Goal: Transaction & Acquisition: Book appointment/travel/reservation

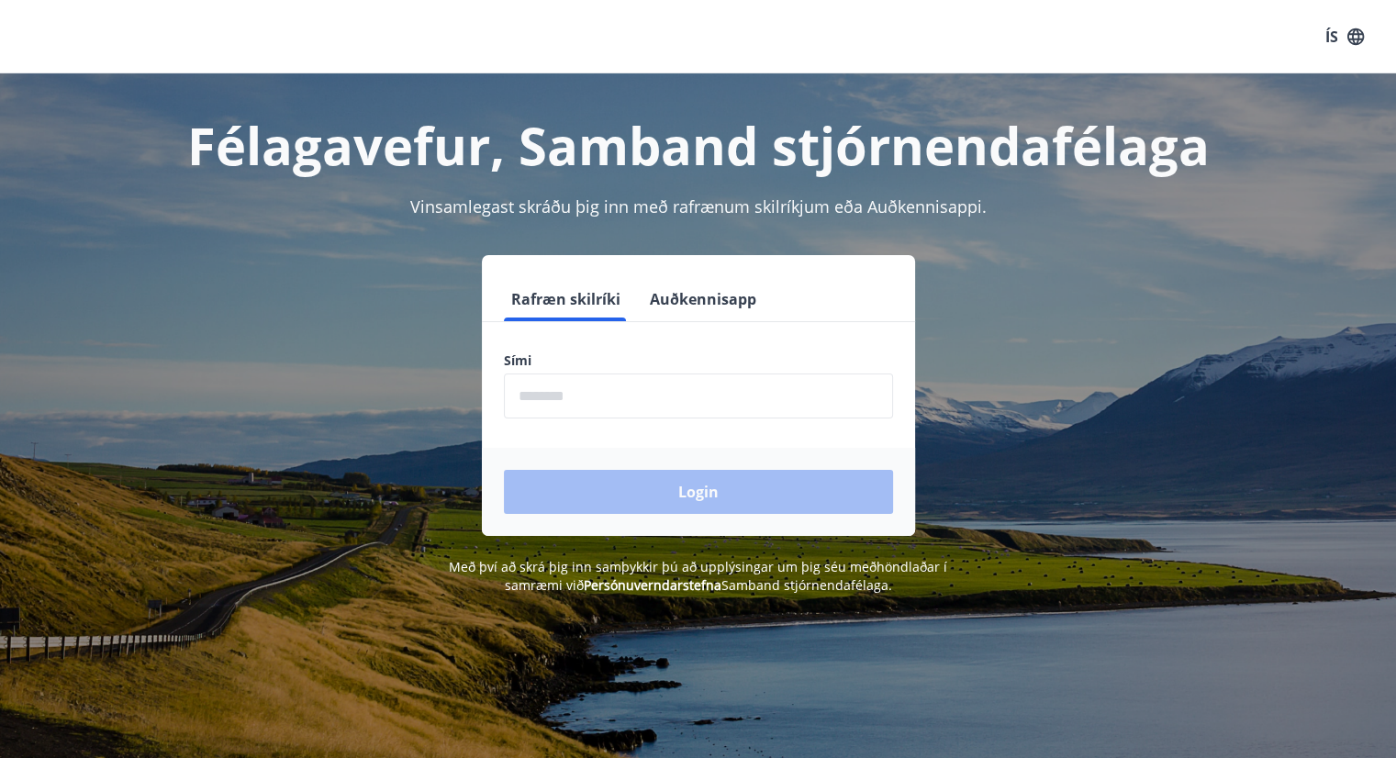
click at [553, 390] on input "phone" at bounding box center [698, 395] width 389 height 45
type input "********"
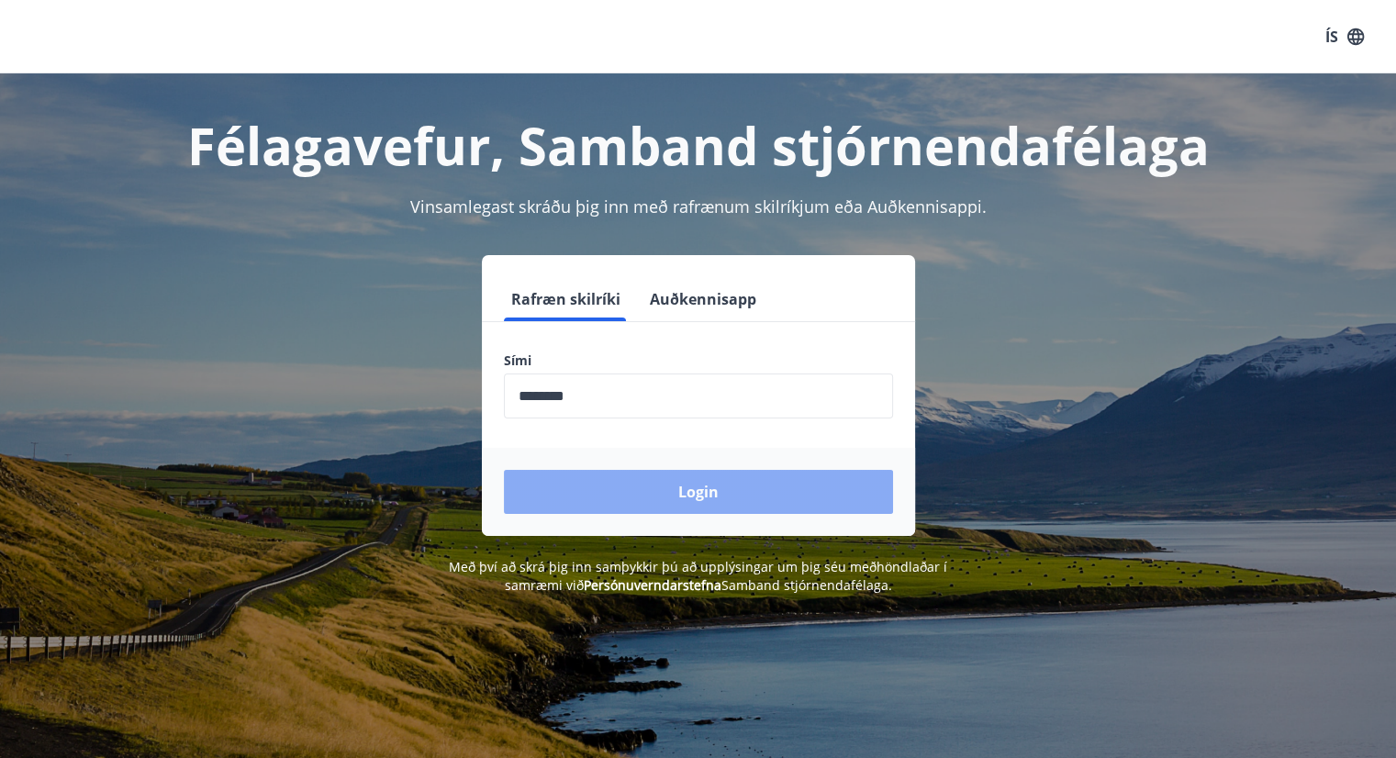
click at [679, 484] on button "Login" at bounding box center [698, 492] width 389 height 44
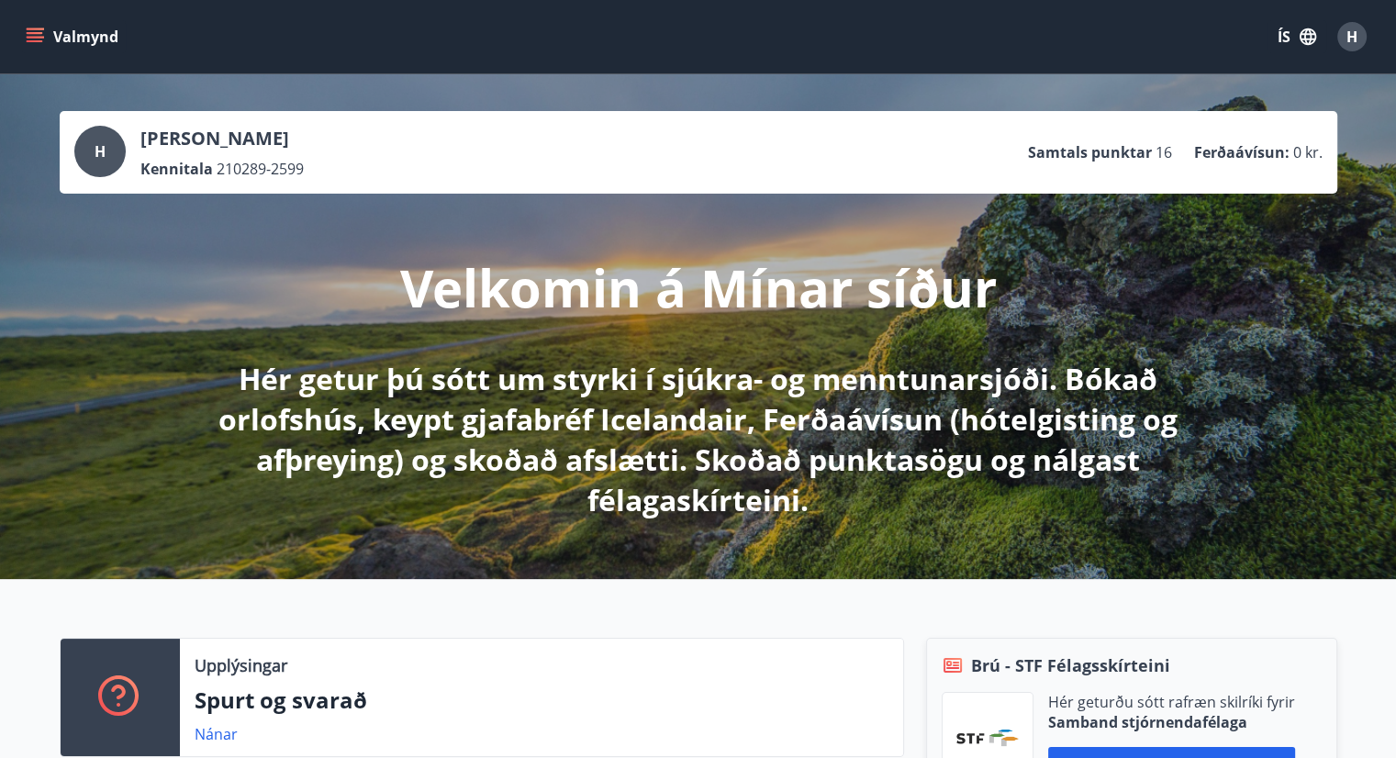
click at [110, 39] on button "Valmynd" at bounding box center [74, 36] width 104 height 33
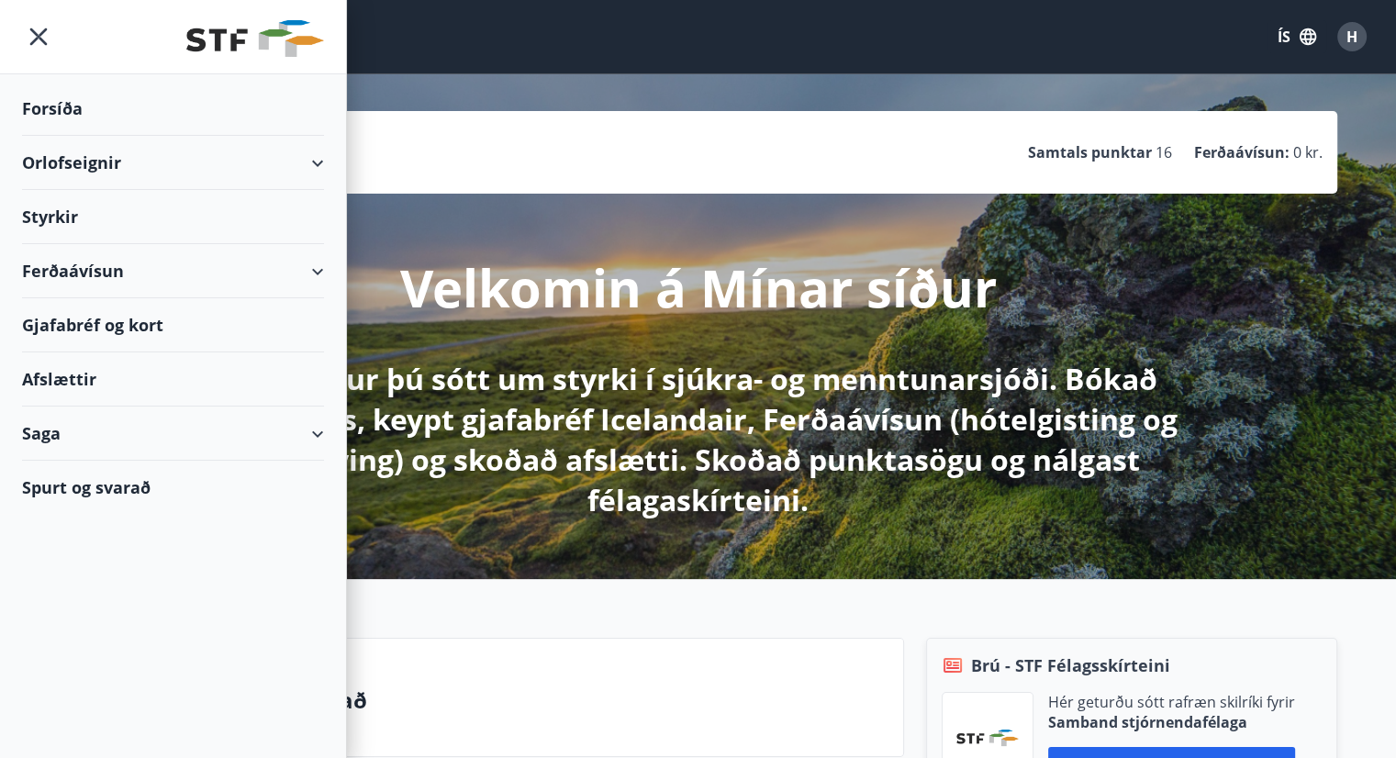
click at [81, 169] on div "Orlofseignir" at bounding box center [173, 163] width 302 height 54
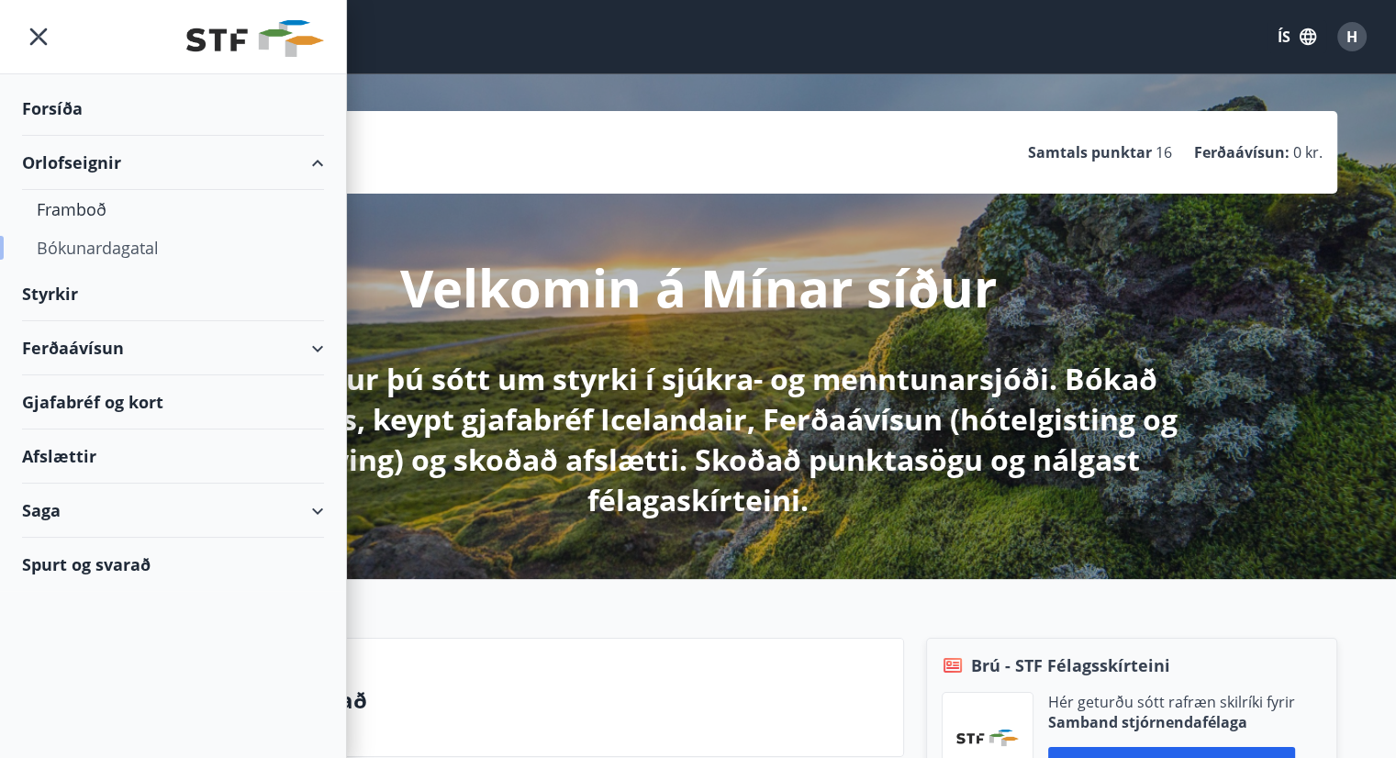
click at [107, 235] on div "Bókunardagatal" at bounding box center [173, 247] width 273 height 39
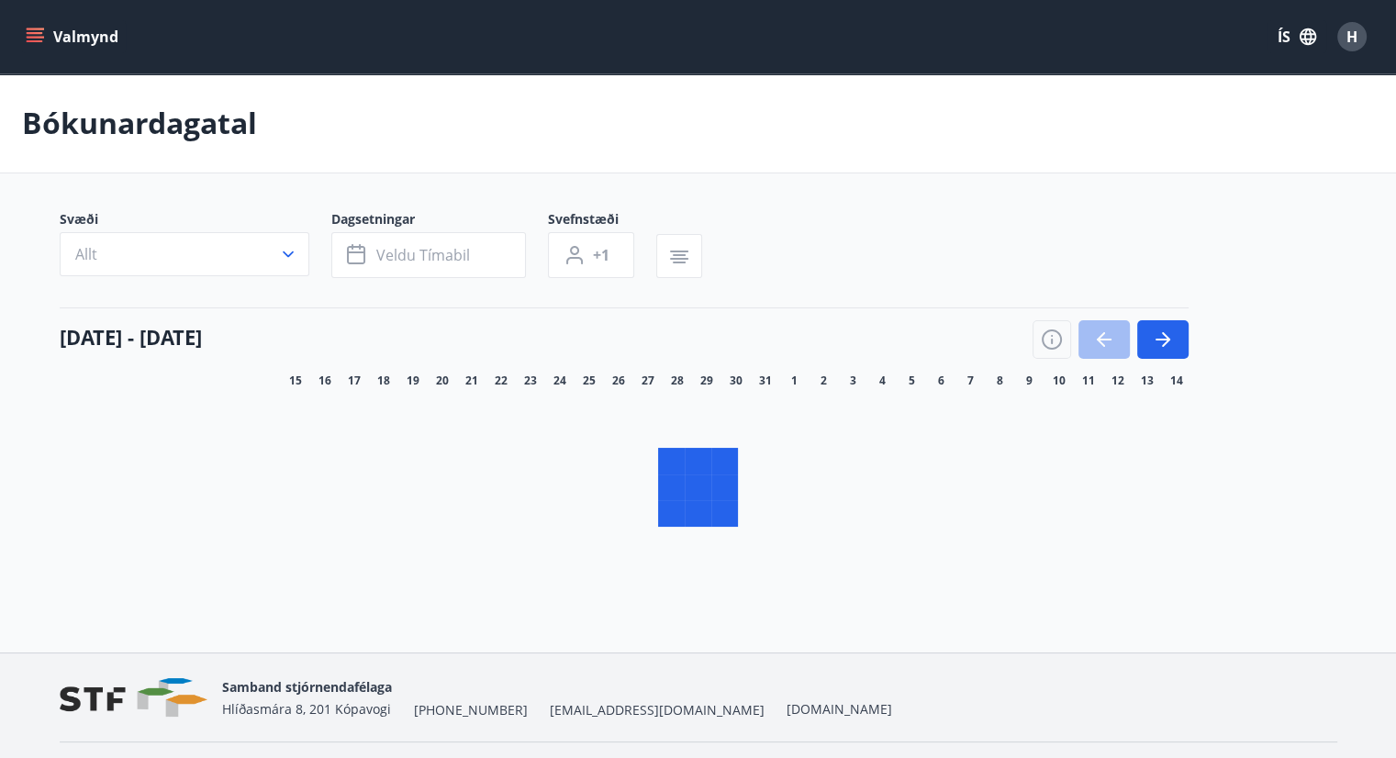
click at [1162, 333] on icon "button" at bounding box center [1162, 339] width 22 height 22
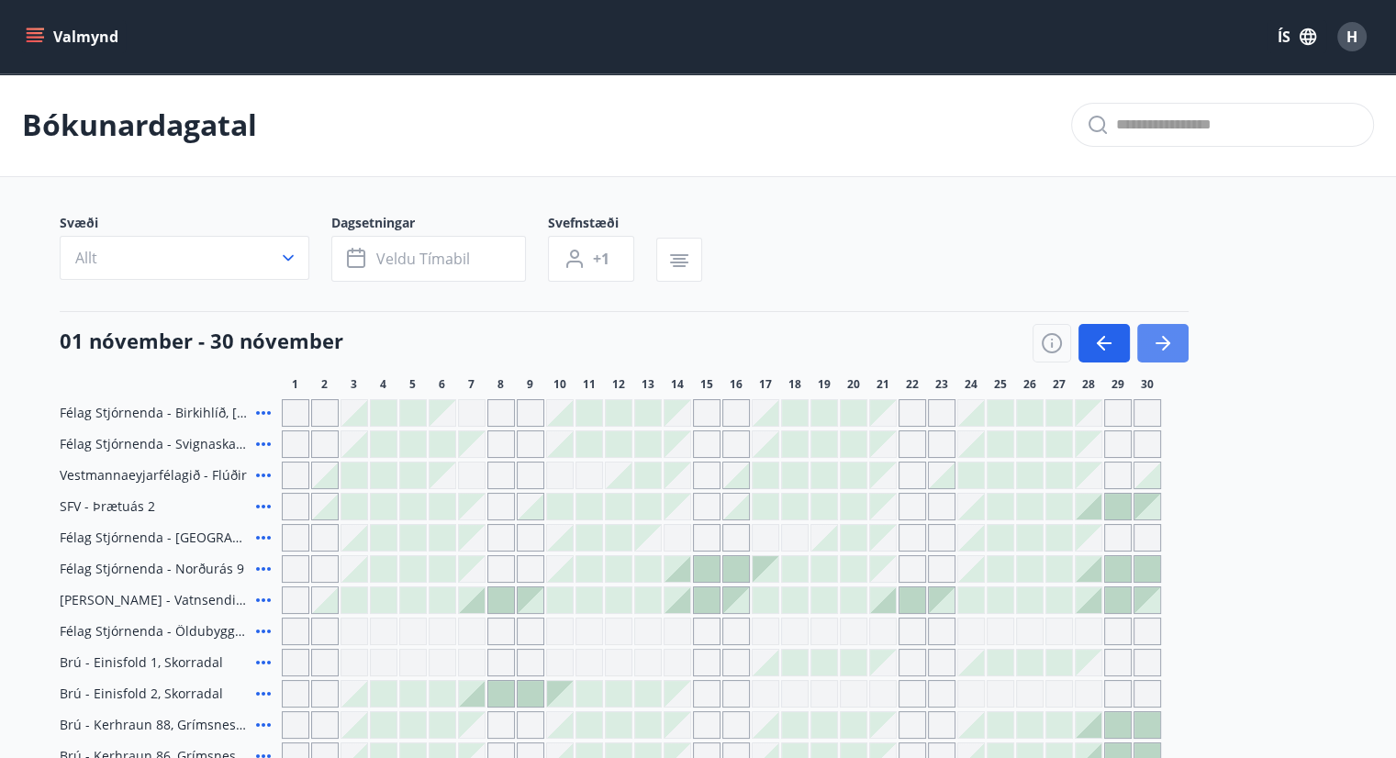
click at [1154, 342] on icon "button" at bounding box center [1162, 343] width 22 height 22
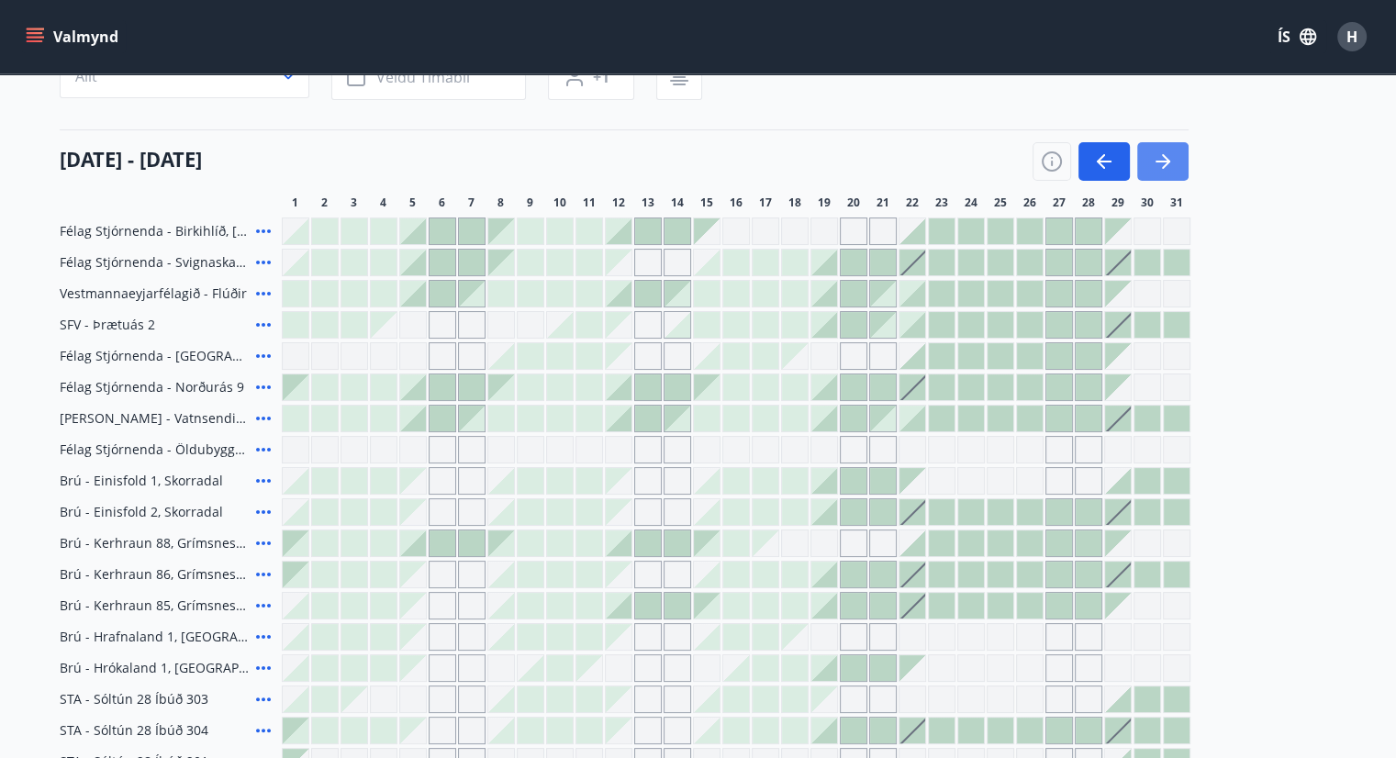
scroll to position [184, 0]
click at [1151, 163] on icon "button" at bounding box center [1162, 160] width 22 height 22
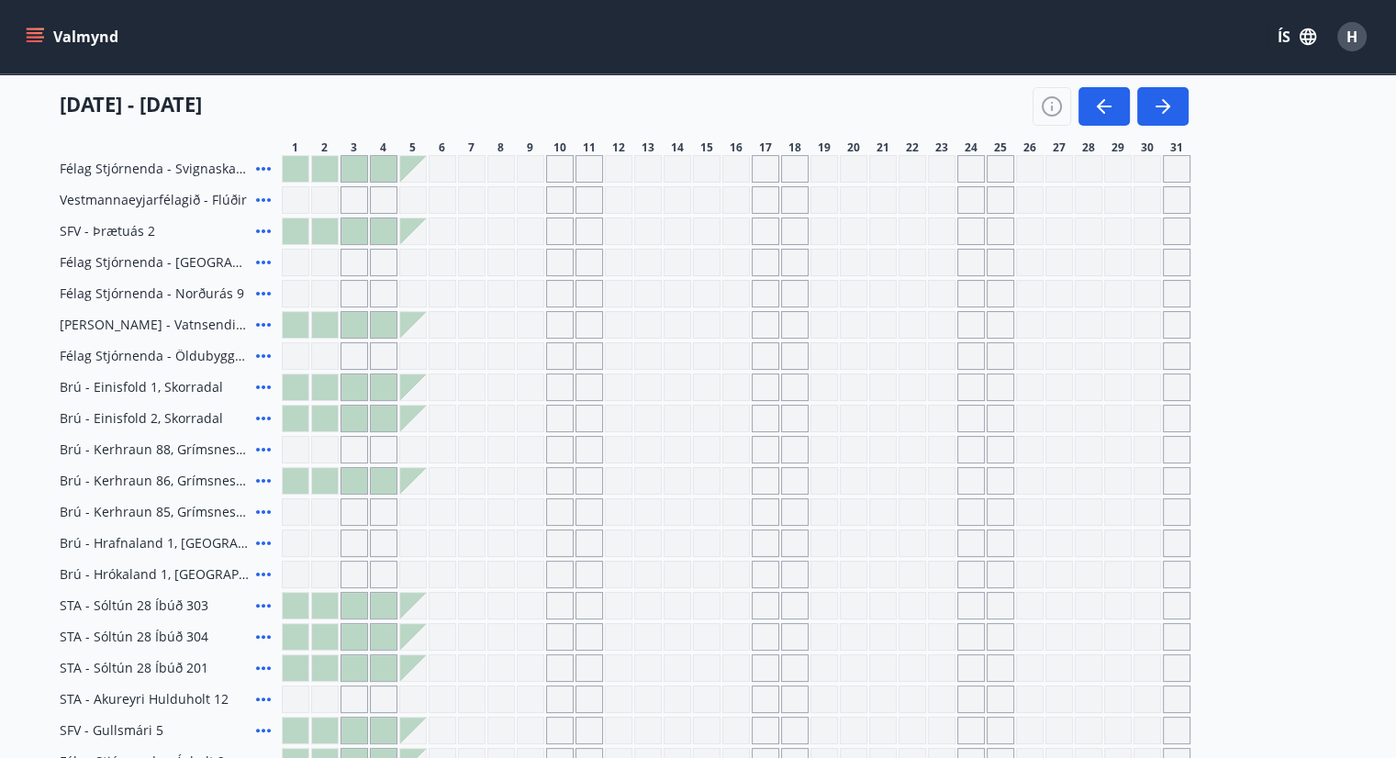
scroll to position [0, 0]
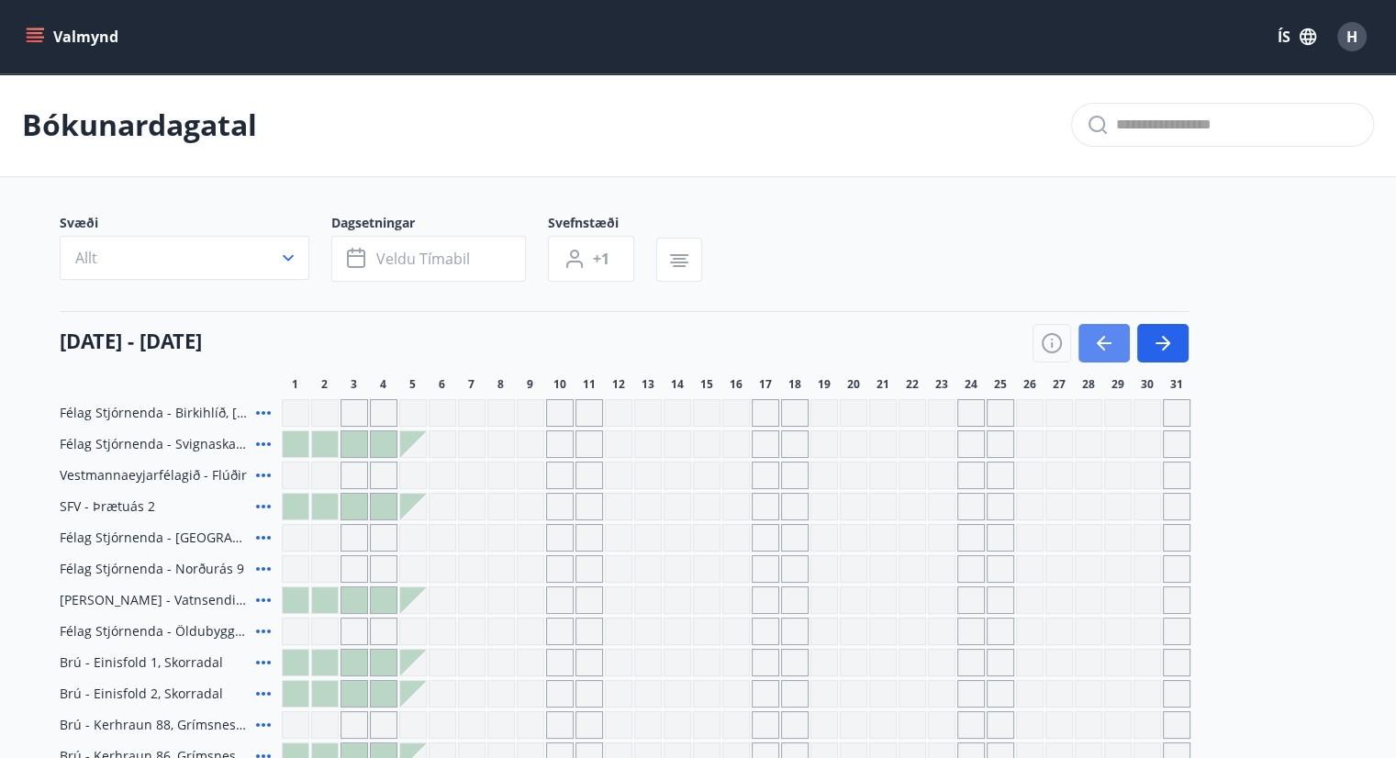
click at [1116, 346] on button "button" at bounding box center [1103, 343] width 51 height 39
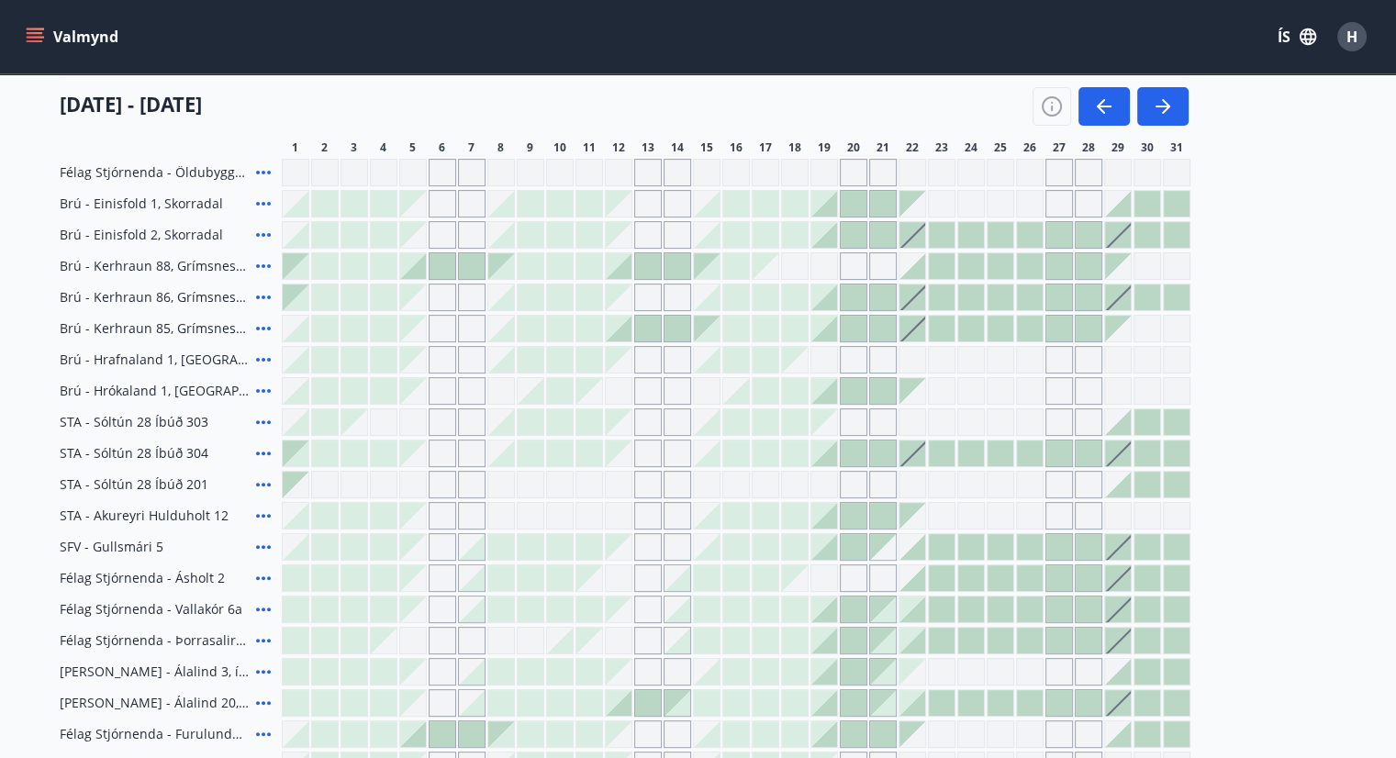
scroll to position [551, 0]
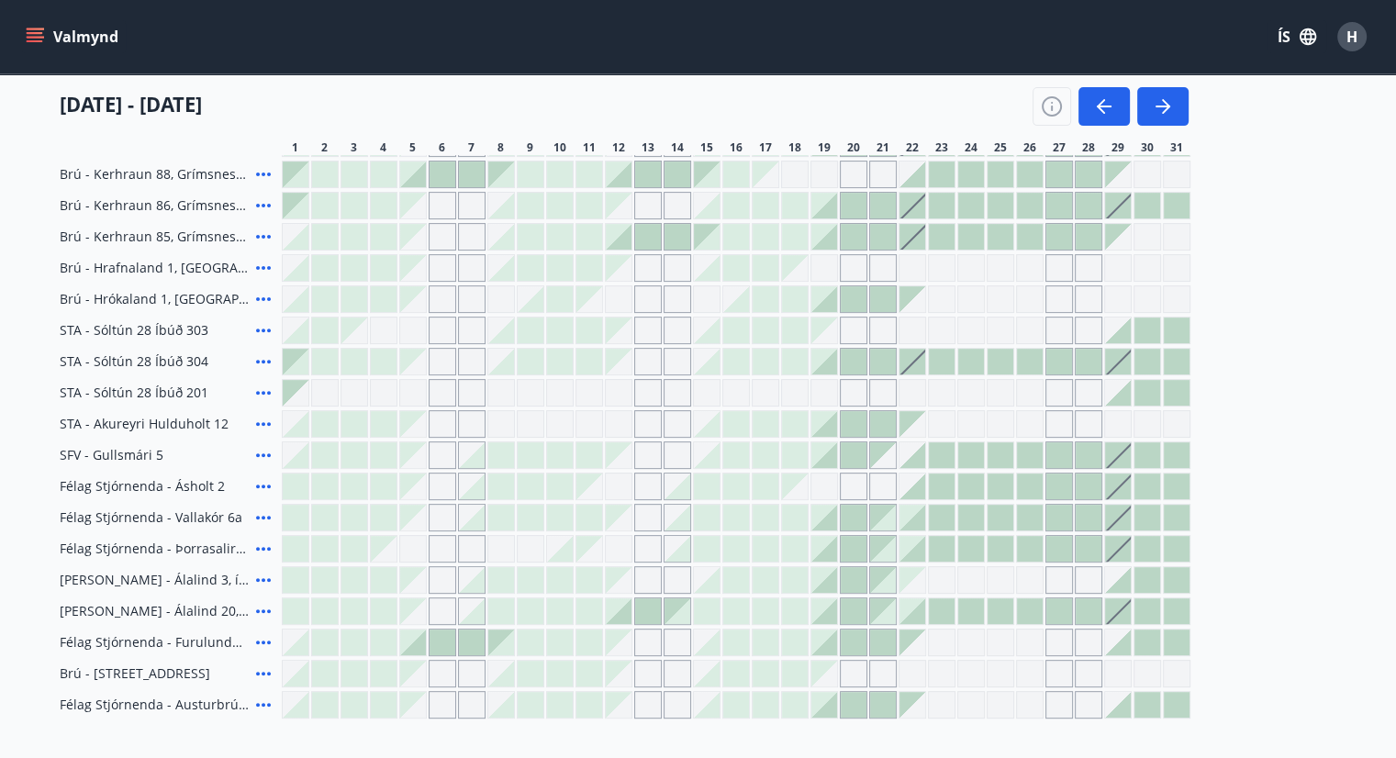
click at [913, 555] on div at bounding box center [912, 549] width 26 height 26
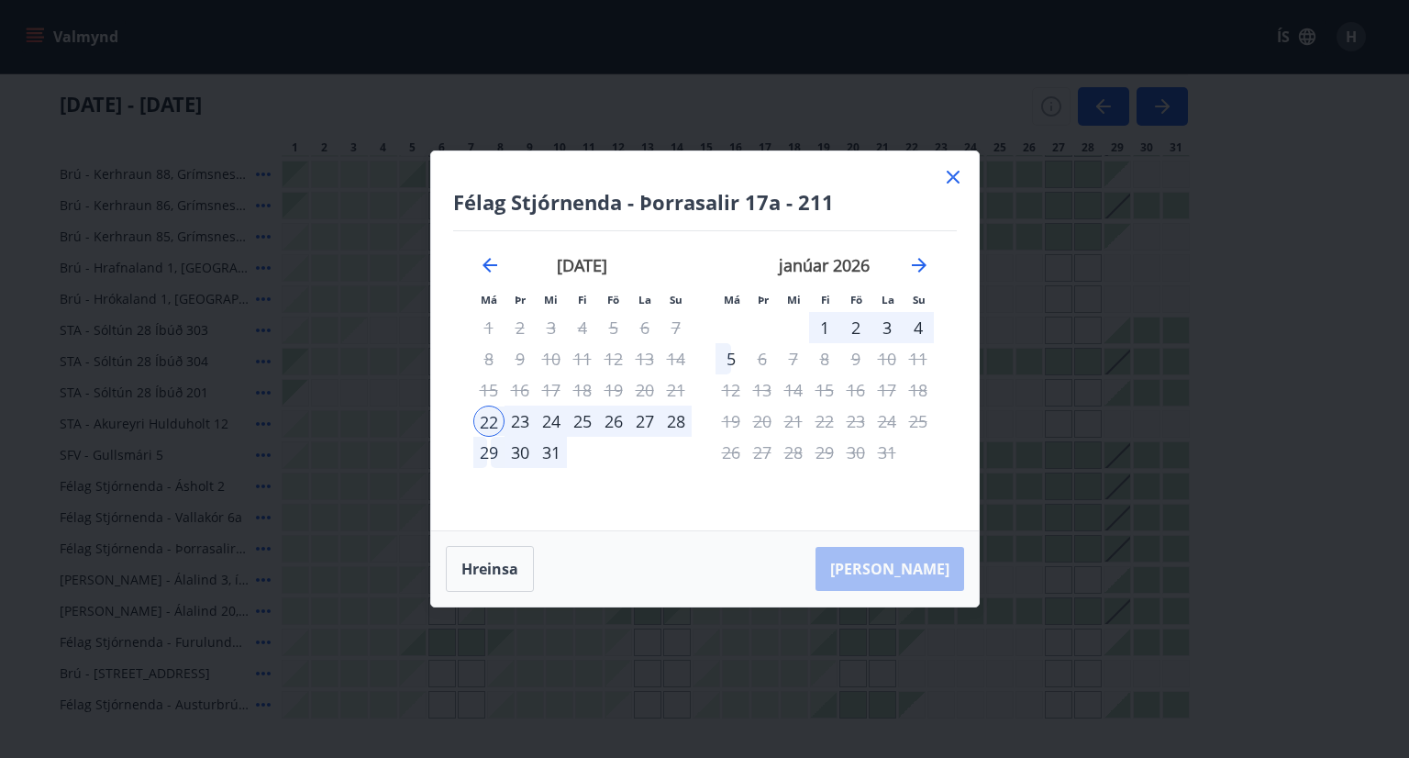
click at [590, 420] on div "25" at bounding box center [582, 421] width 31 height 31
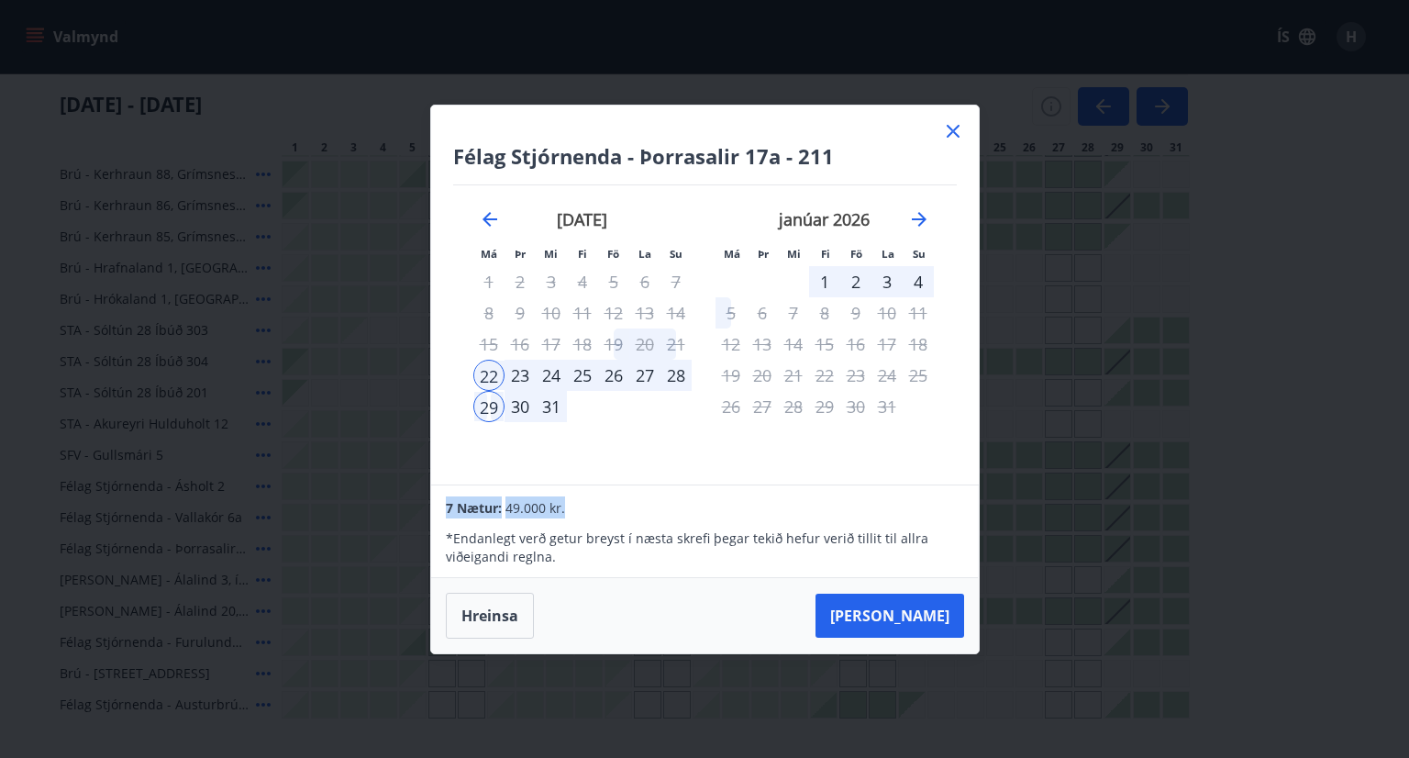
drag, startPoint x: 572, startPoint y: 504, endPoint x: 440, endPoint y: 509, distance: 131.3
click at [440, 509] on div "7 Nætur: 49.000 kr. * Endanlegt verð getur breyst í næsta skrefi þegar tekið he…" at bounding box center [704, 531] width 547 height 93
click at [595, 499] on div "7 Nætur: 49.000 kr." at bounding box center [704, 507] width 517 height 22
click at [523, 373] on div "23" at bounding box center [520, 375] width 31 height 31
click at [527, 375] on div "23" at bounding box center [520, 375] width 31 height 31
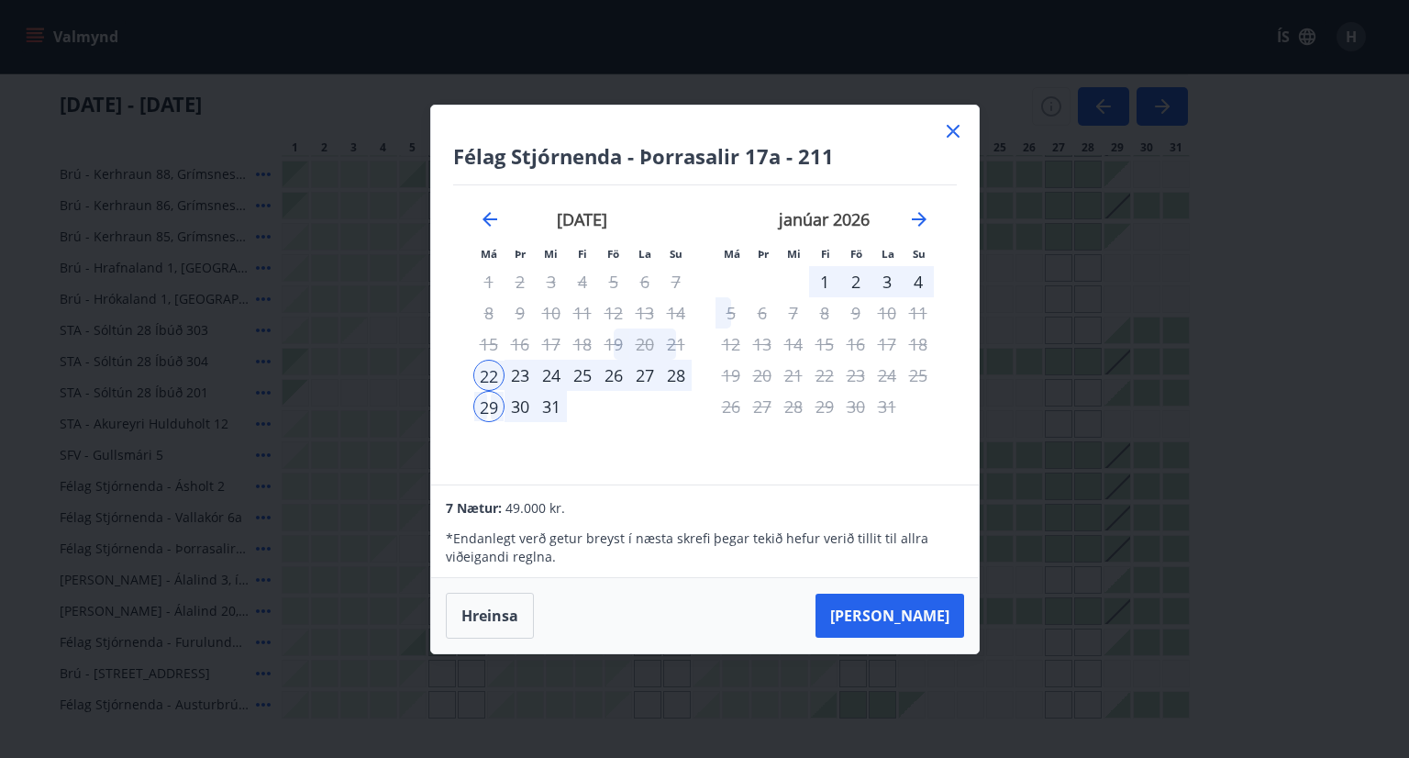
click at [548, 375] on div "24" at bounding box center [551, 375] width 31 height 31
click at [962, 126] on icon at bounding box center [953, 131] width 22 height 22
click at [951, 135] on div "[DATE] - [DATE] 1 2 3 4 5 6 7 8 9 10 11 12 13 14 15 16 17 18 19 20 21 22 23 24 …" at bounding box center [698, 114] width 1277 height 81
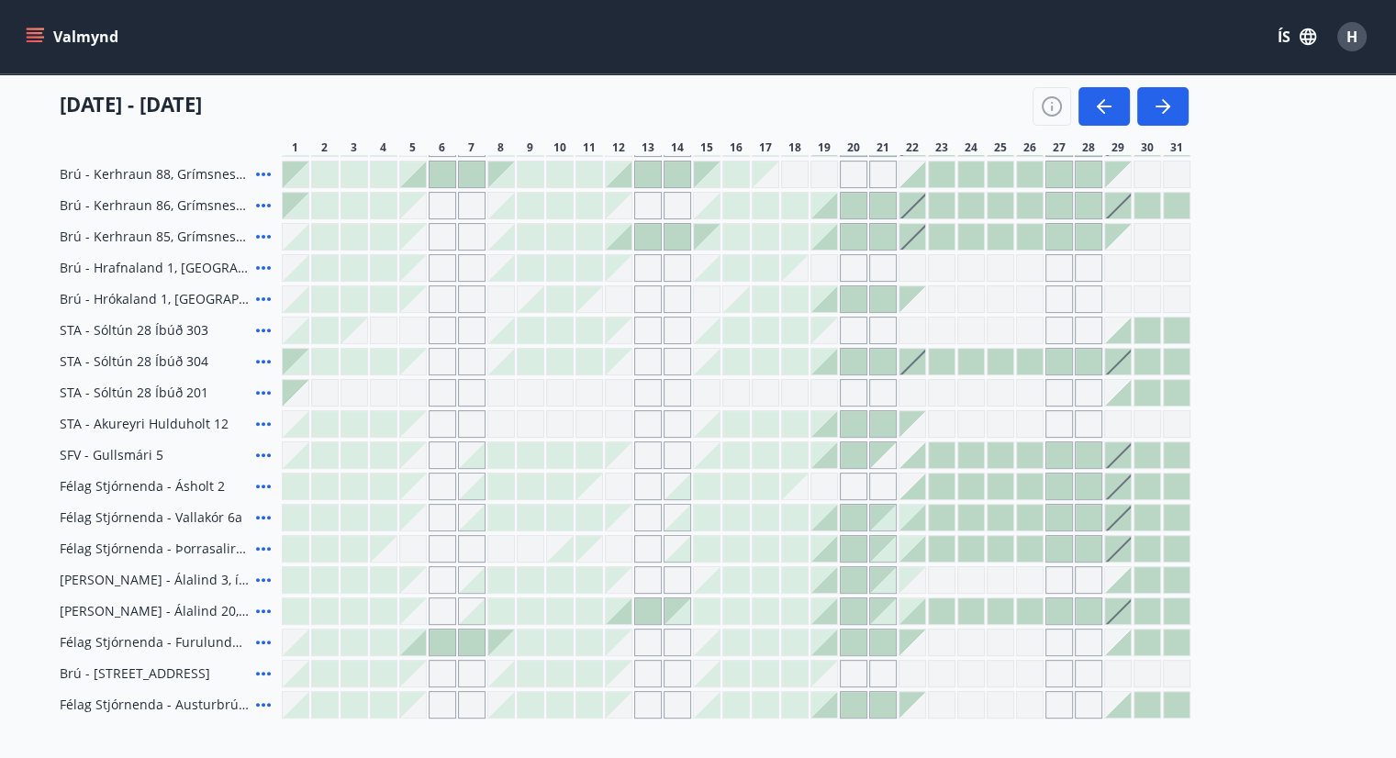
click at [834, 115] on div "[DATE] - [DATE]" at bounding box center [624, 99] width 1129 height 51
click at [1362, 223] on main "Bókunardagatal Svæði Allt Dagsetningar Veldu tímabil Svefnstæði +1 [DATE] - [DA…" at bounding box center [698, 121] width 1396 height 1196
click at [220, 544] on span "Félag Stjórnenda - Þorrasalir 17a - 211" at bounding box center [154, 549] width 189 height 18
click at [175, 555] on span "Félag Stjórnenda - Þorrasalir 17a - 211" at bounding box center [154, 549] width 189 height 18
click at [257, 546] on icon at bounding box center [263, 549] width 22 height 22
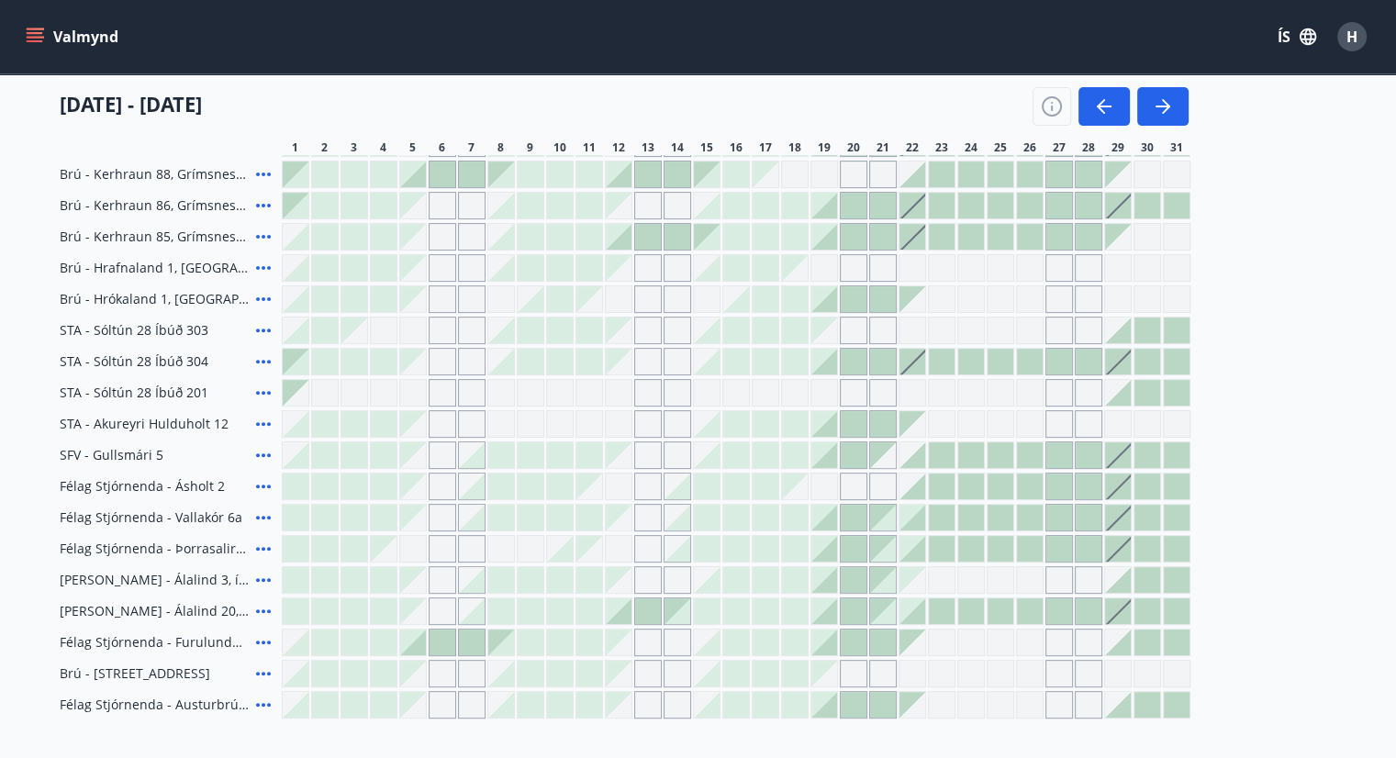
click at [95, 38] on button "Valmynd" at bounding box center [74, 36] width 104 height 33
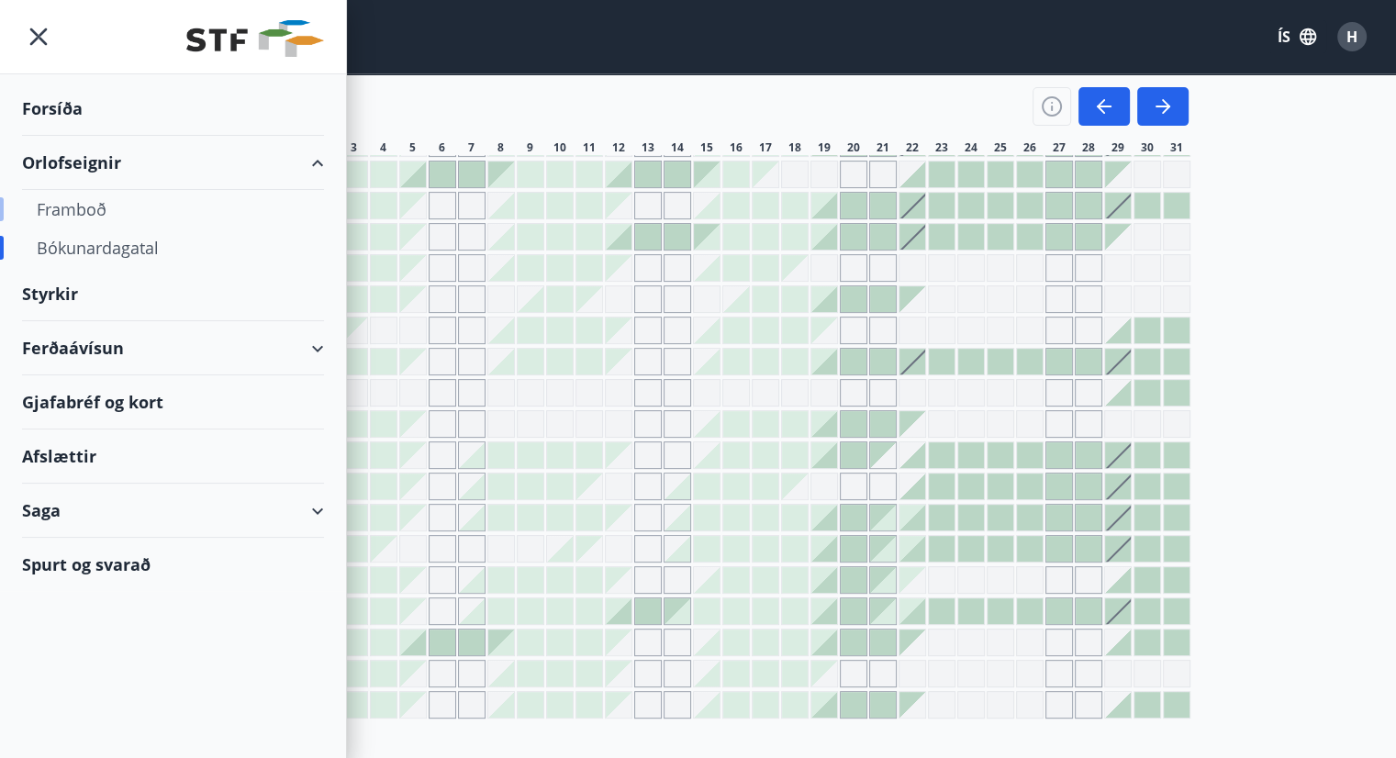
click at [87, 209] on div "Framboð" at bounding box center [173, 209] width 273 height 39
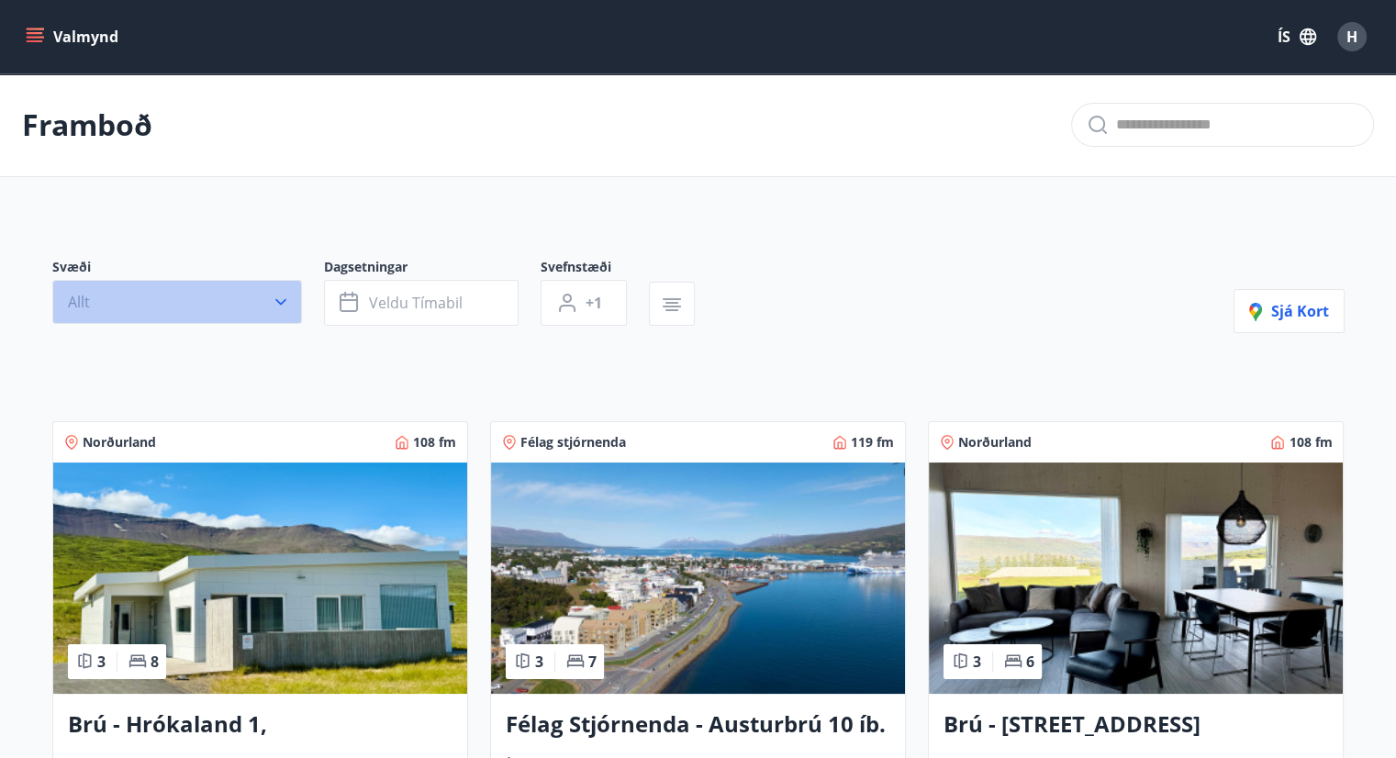
click at [279, 299] on icon "button" at bounding box center [281, 302] width 18 height 18
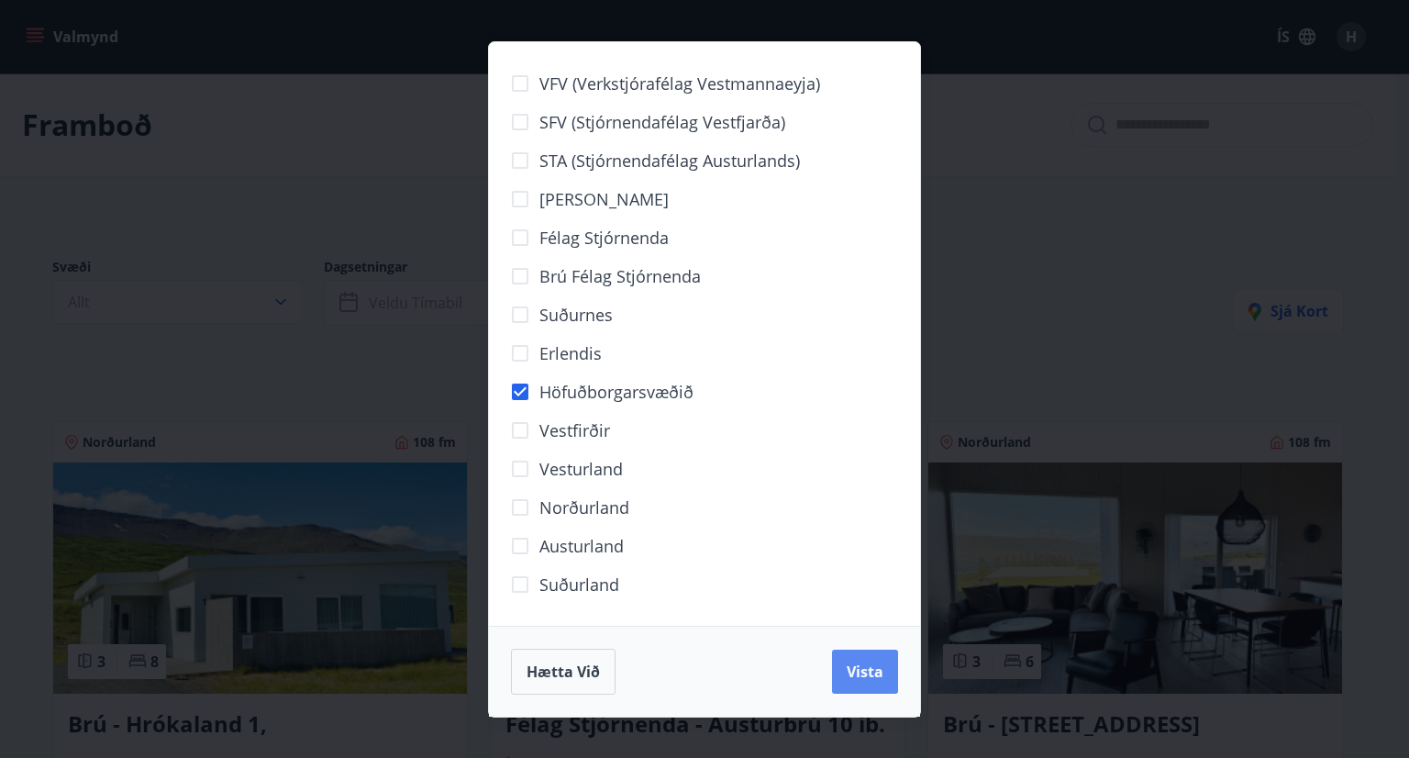
click at [876, 677] on span "Vista" at bounding box center [865, 672] width 37 height 20
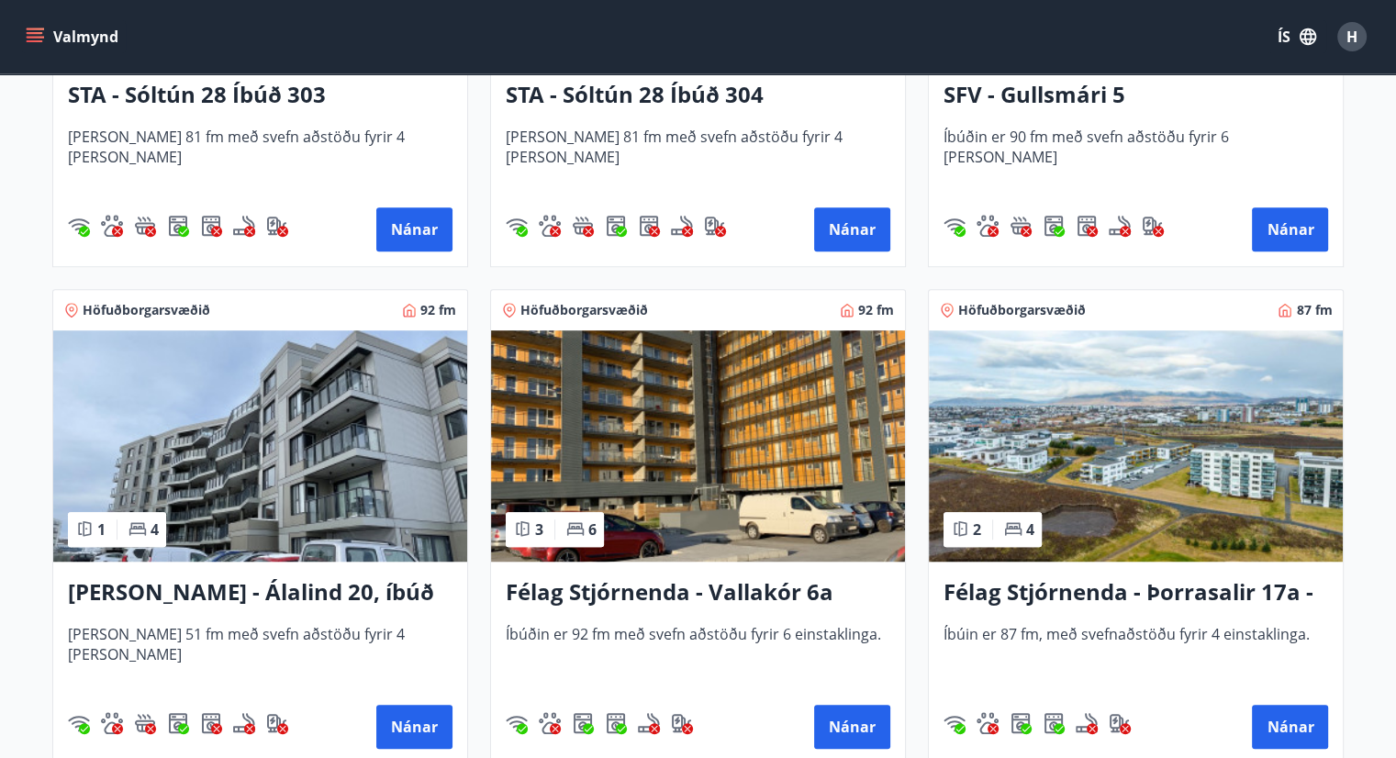
scroll to position [1193, 0]
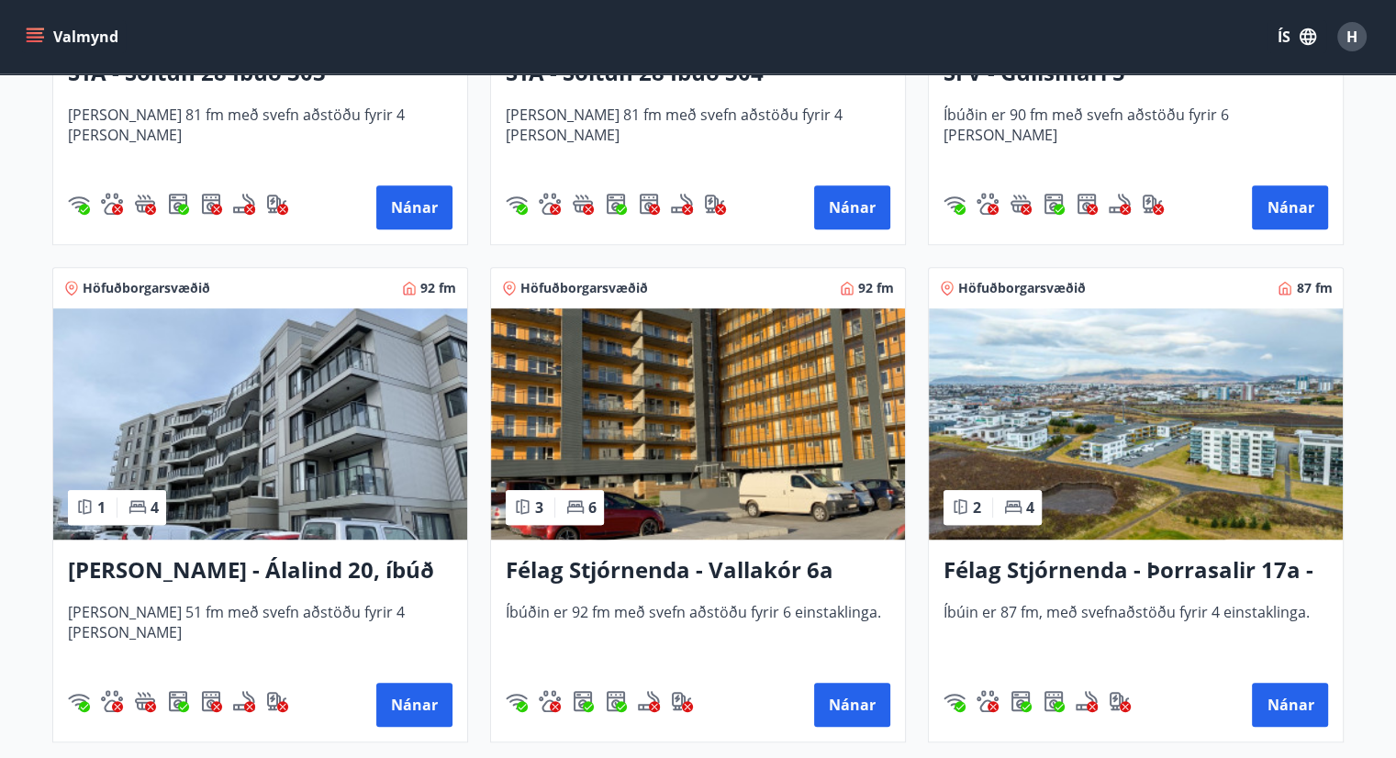
click at [1121, 565] on h3 "Félag Stjórnenda - Þorrasalir 17a - 211" at bounding box center [1135, 570] width 384 height 33
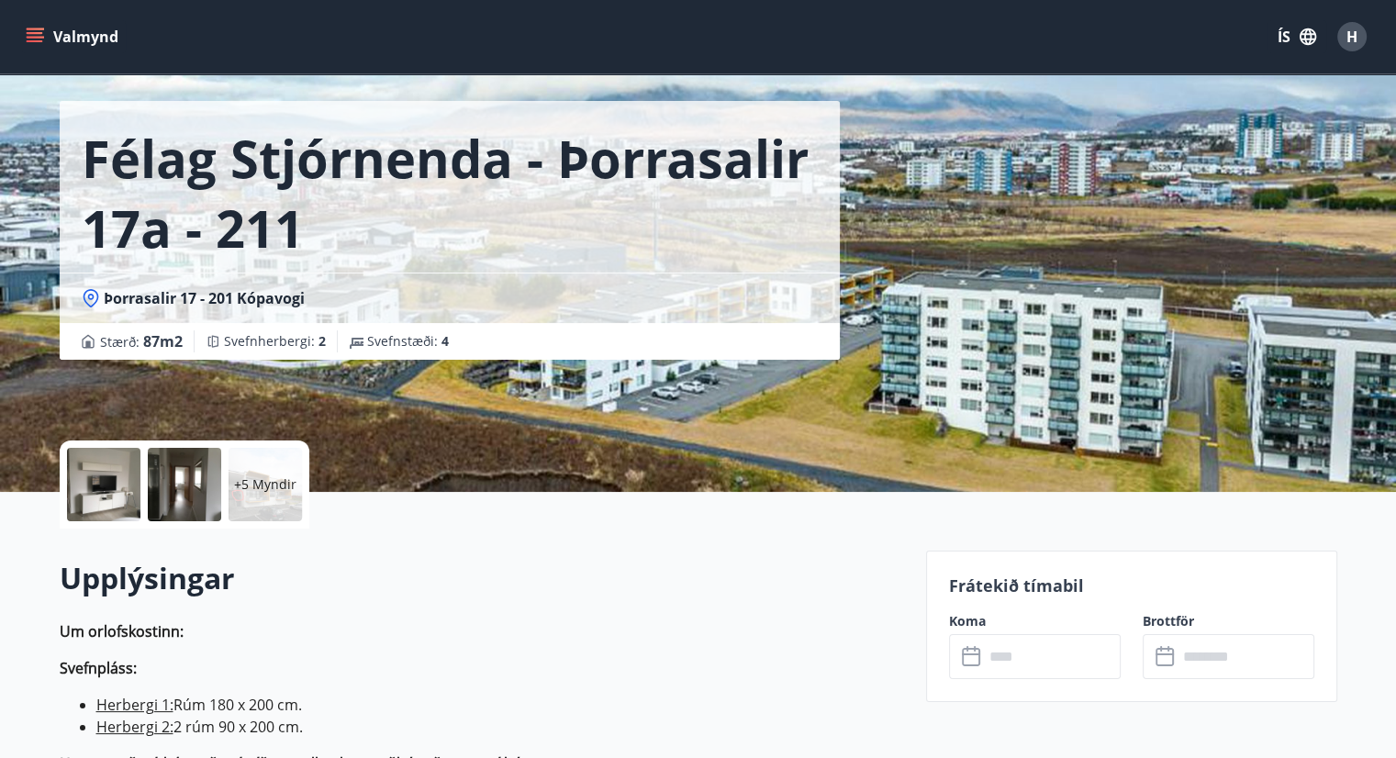
scroll to position [92, 0]
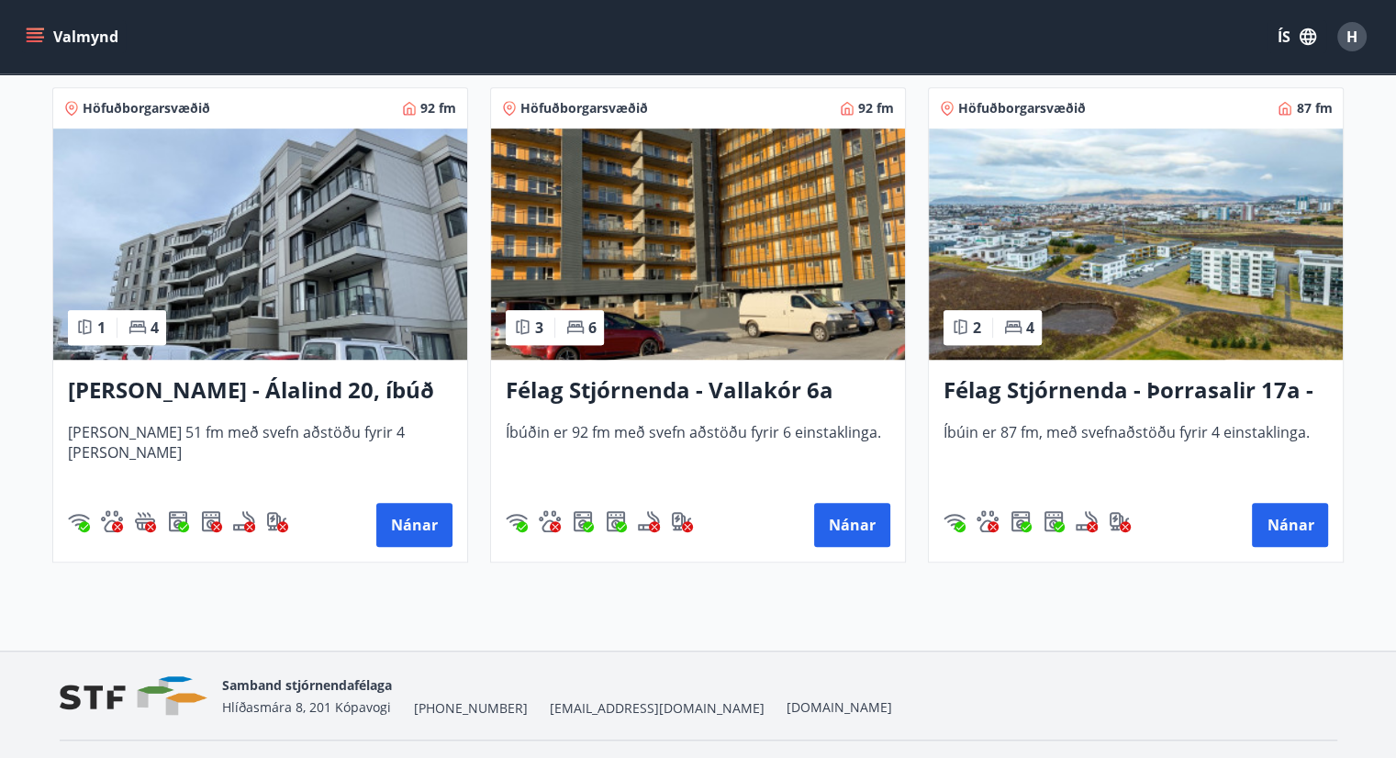
scroll to position [1376, 0]
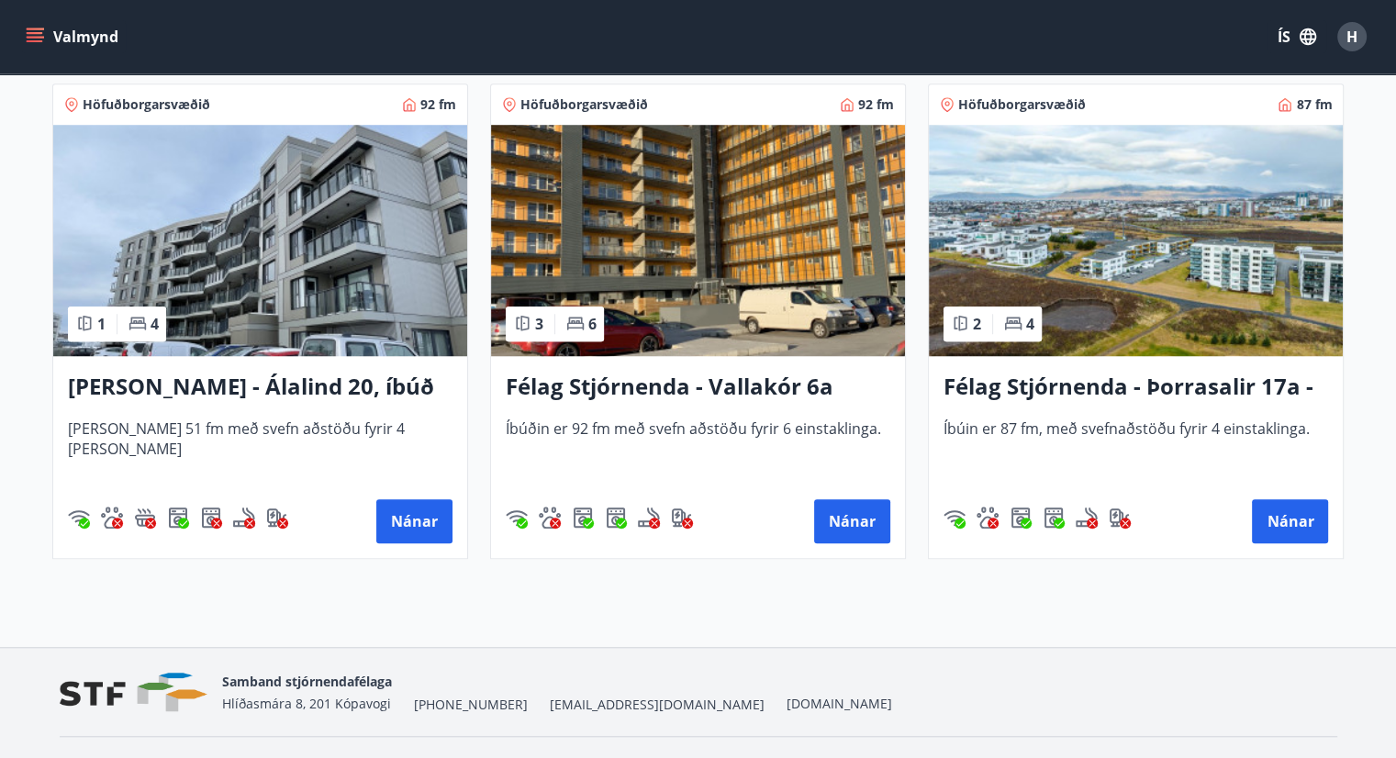
click at [1186, 553] on div "Félag Stjórnenda - Þorrasalir 17a - 211 Íbúin er 87 fm, með svefnaðstöðu fyrir …" at bounding box center [1136, 457] width 414 height 202
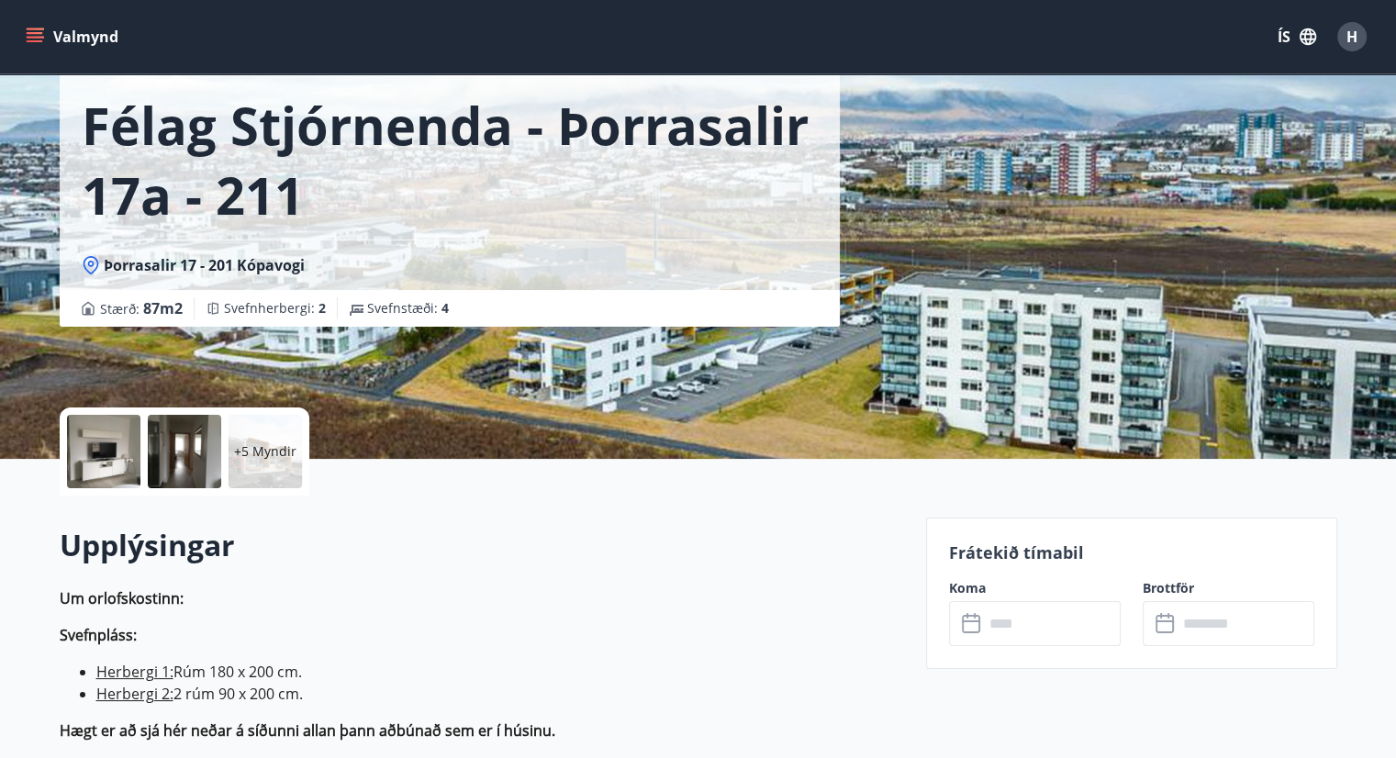
scroll to position [184, 0]
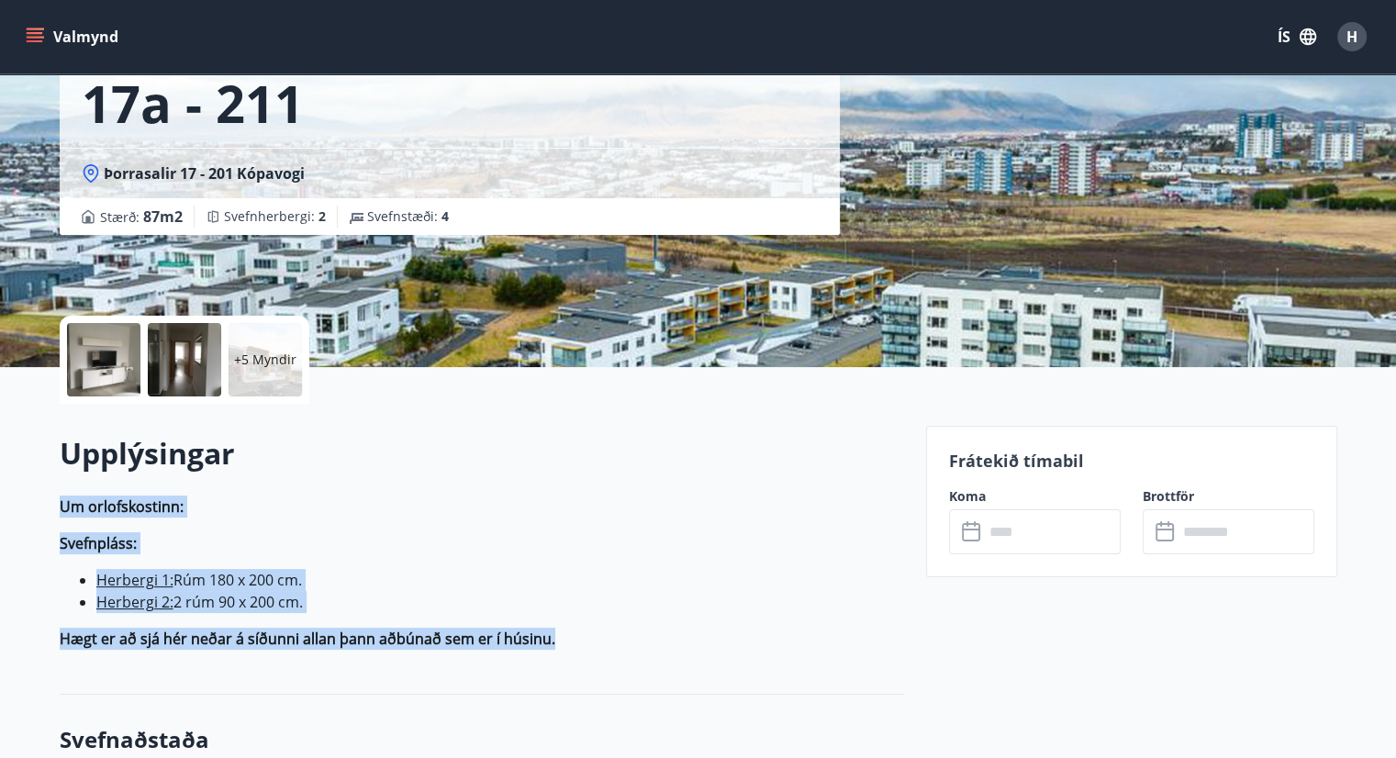
drag, startPoint x: 571, startPoint y: 644, endPoint x: 56, endPoint y: 515, distance: 530.7
click at [424, 522] on p "Um orlofskostinn: Svefnpláss: Herbergi 1: Rúm 180 x 200 cm. Herbergi 2: 2 rúm 9…" at bounding box center [482, 572] width 844 height 154
drag, startPoint x: 551, startPoint y: 636, endPoint x: 61, endPoint y: 491, distance: 511.0
click at [61, 491] on div "Upplýsingar Um orlofskostinn: Svefnpláss: Herbergi 1: Rúm 180 x 200 cm. Herberg…" at bounding box center [482, 548] width 844 height 231
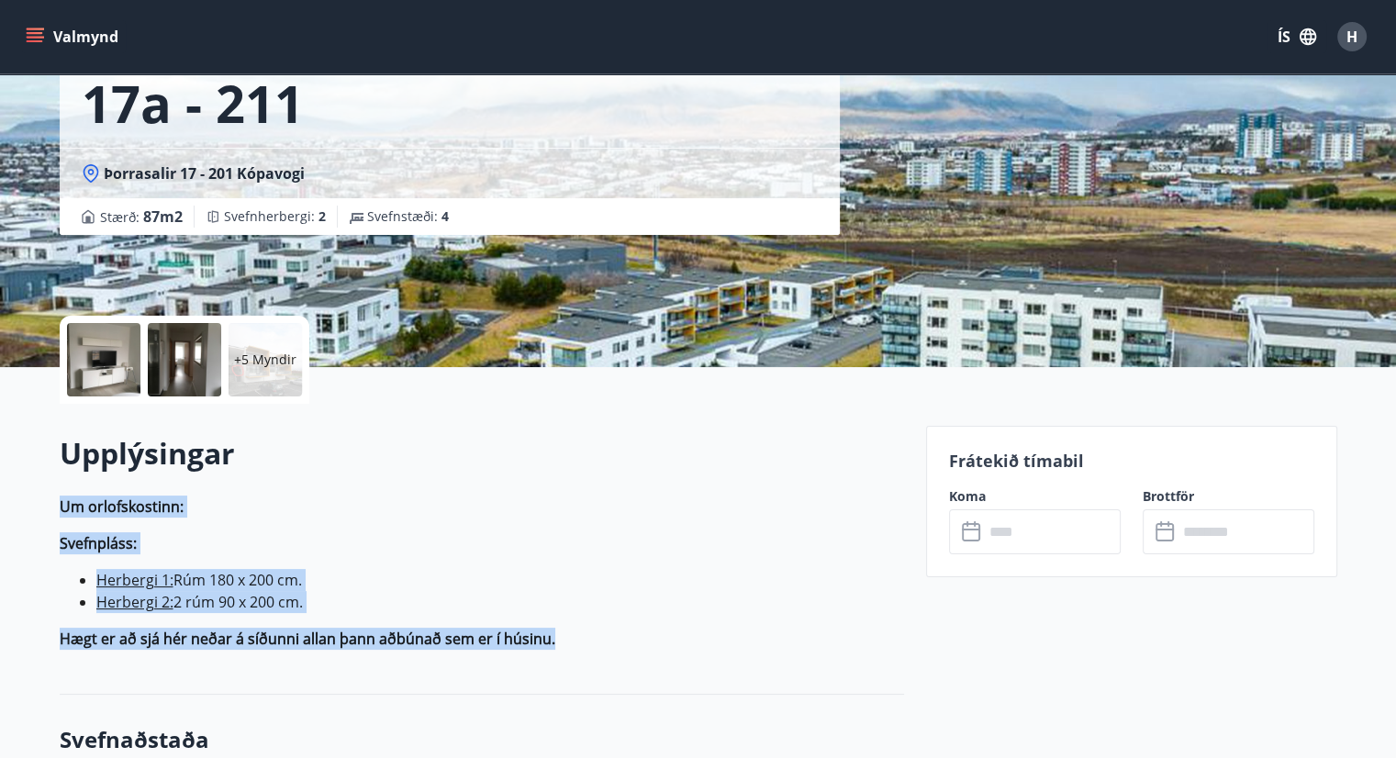
click at [199, 493] on div "Upplýsingar Um orlofskostinn: Svefnpláss: Herbergi 1: Rúm 180 x 200 cm. Herberg…" at bounding box center [482, 548] width 844 height 231
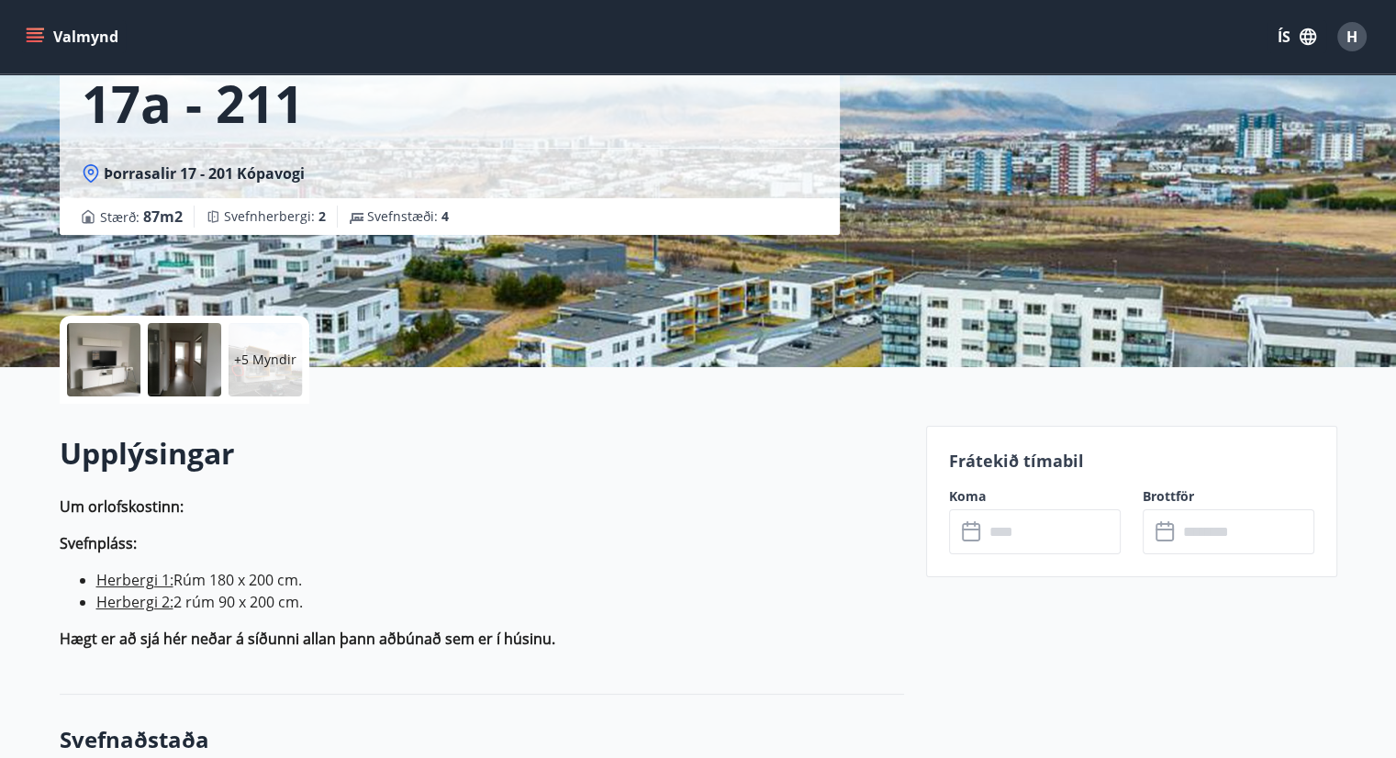
click at [661, 533] on p "Svefnpláss:" at bounding box center [482, 543] width 844 height 22
click at [610, 442] on h2 "Upplýsingar" at bounding box center [482, 453] width 844 height 40
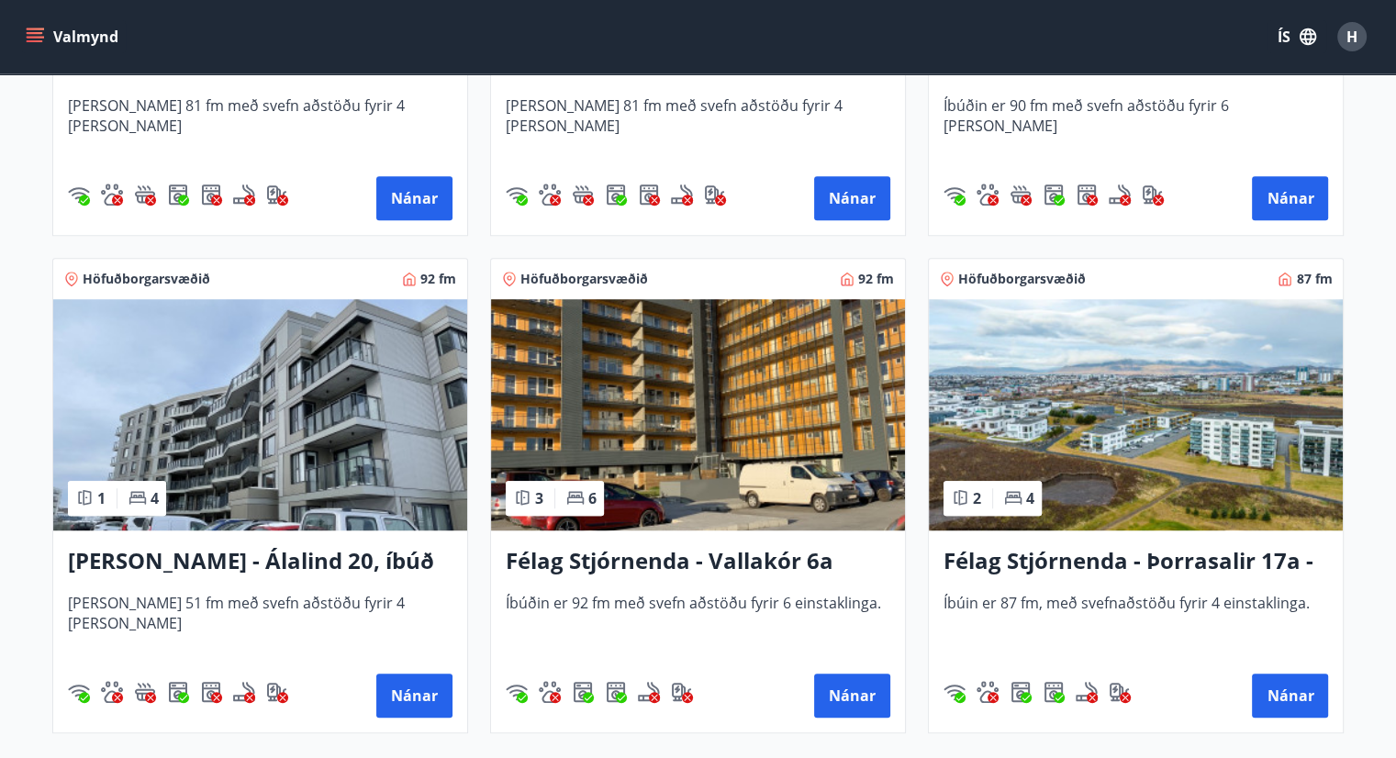
scroll to position [1418, 0]
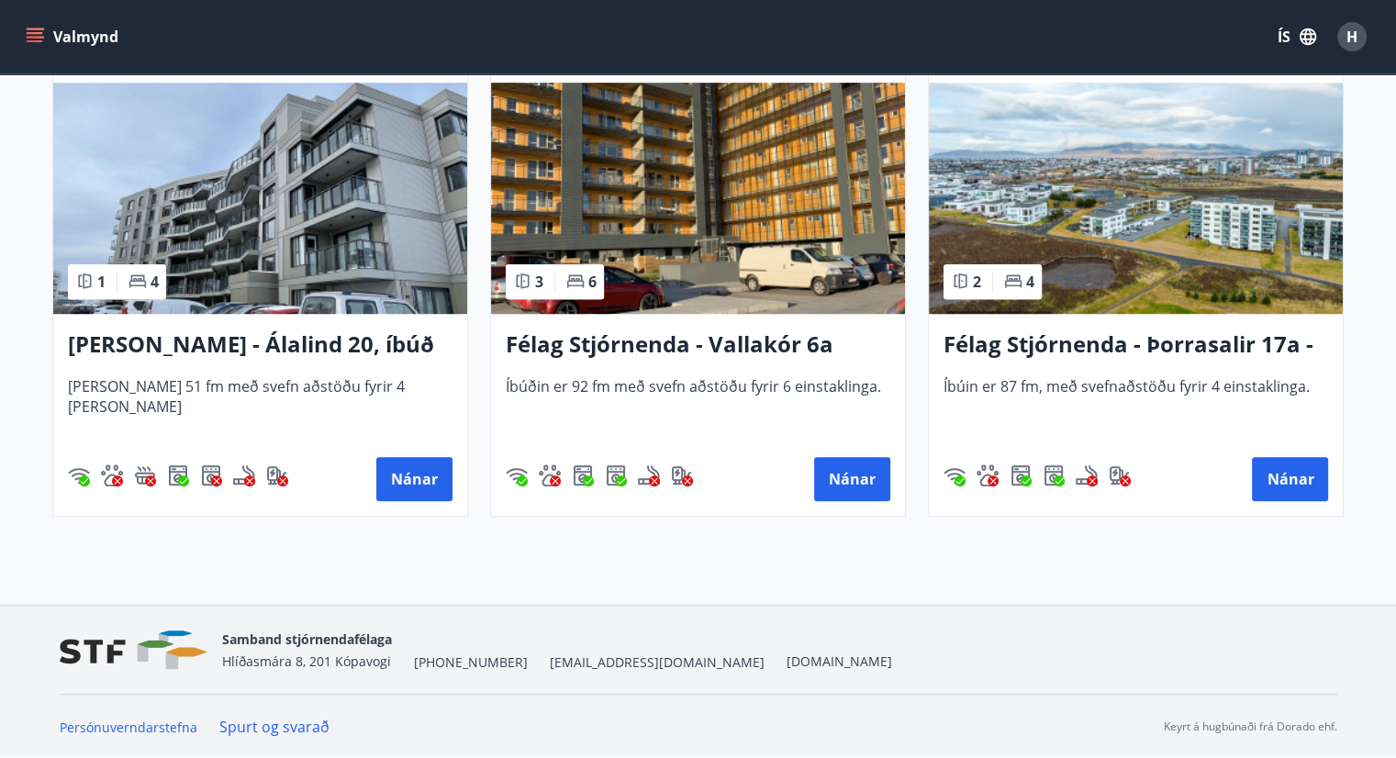
click at [759, 346] on h3 "Félag Stjórnenda - Vallakór 6a" at bounding box center [698, 344] width 384 height 33
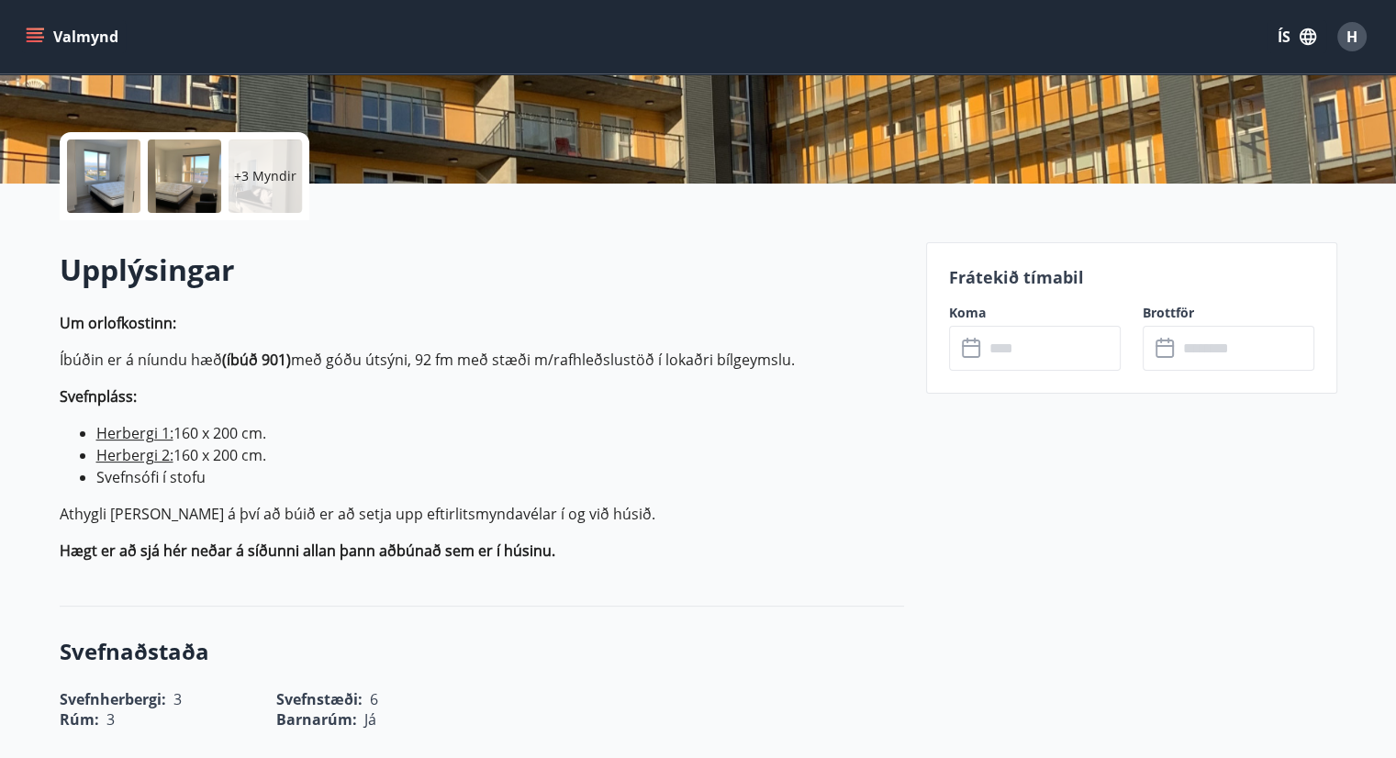
scroll to position [459, 0]
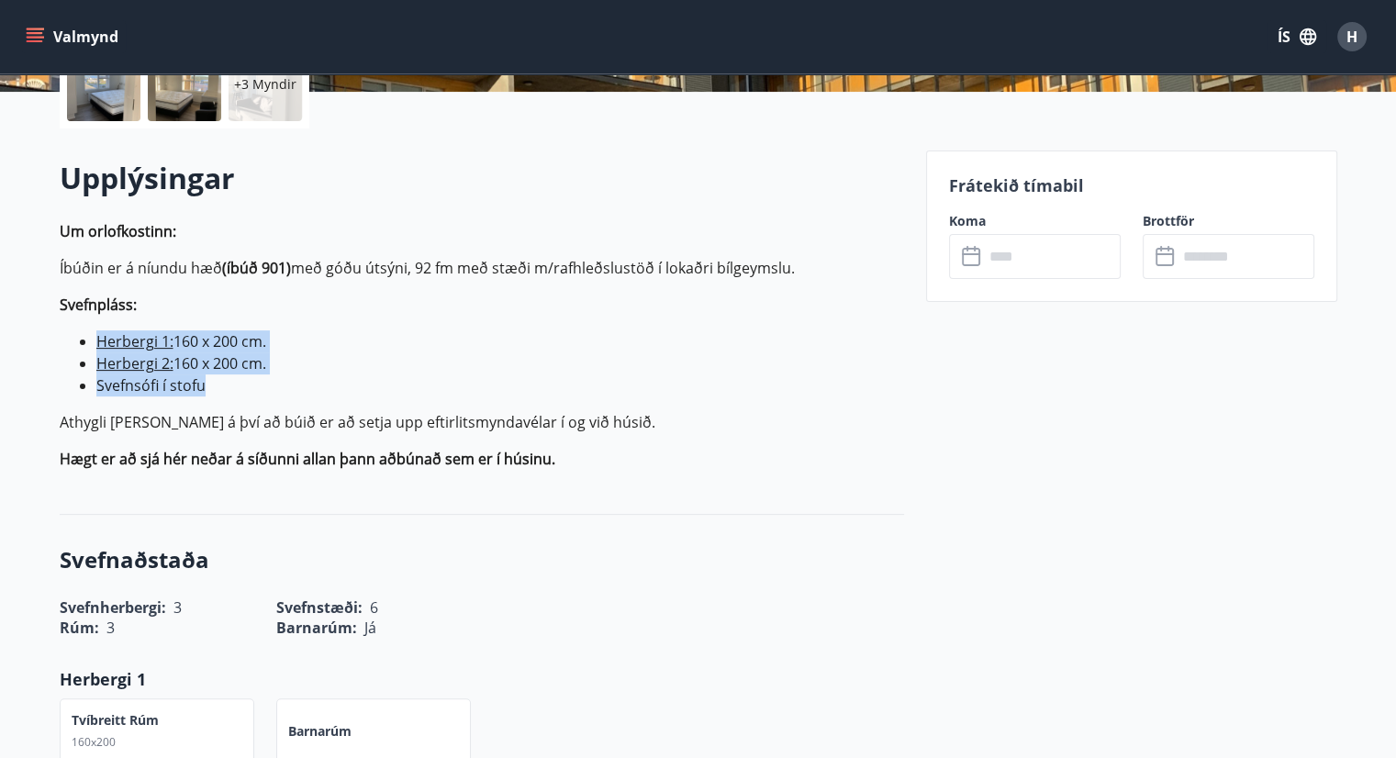
drag, startPoint x: 220, startPoint y: 384, endPoint x: 92, endPoint y: 342, distance: 134.9
click at [92, 342] on ul "Herbergi 1: 160 x 200 cm. Herbergi 2: 160 x 200 cm. Svefnsófi í stofu" at bounding box center [482, 363] width 844 height 66
click at [411, 379] on li "Svefnsófi í stofu" at bounding box center [499, 385] width 807 height 22
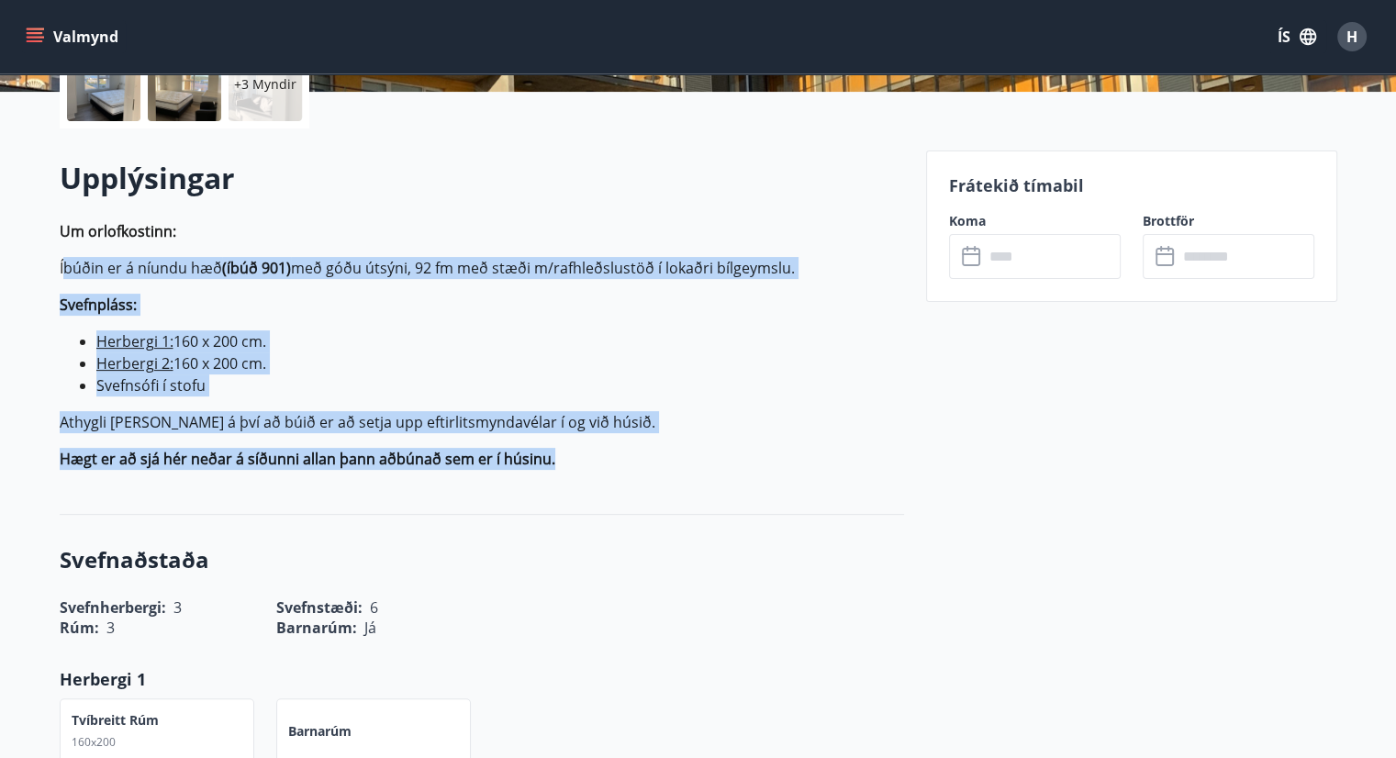
drag, startPoint x: 543, startPoint y: 462, endPoint x: 67, endPoint y: 260, distance: 517.6
click at [67, 260] on p "Um orlofkostinn: Íbúðin er á níundu hæð (íbúð 901) með góðu útsýni, 92 fm með s…" at bounding box center [482, 345] width 844 height 250
click at [339, 313] on p "Svefnpláss:" at bounding box center [482, 305] width 844 height 22
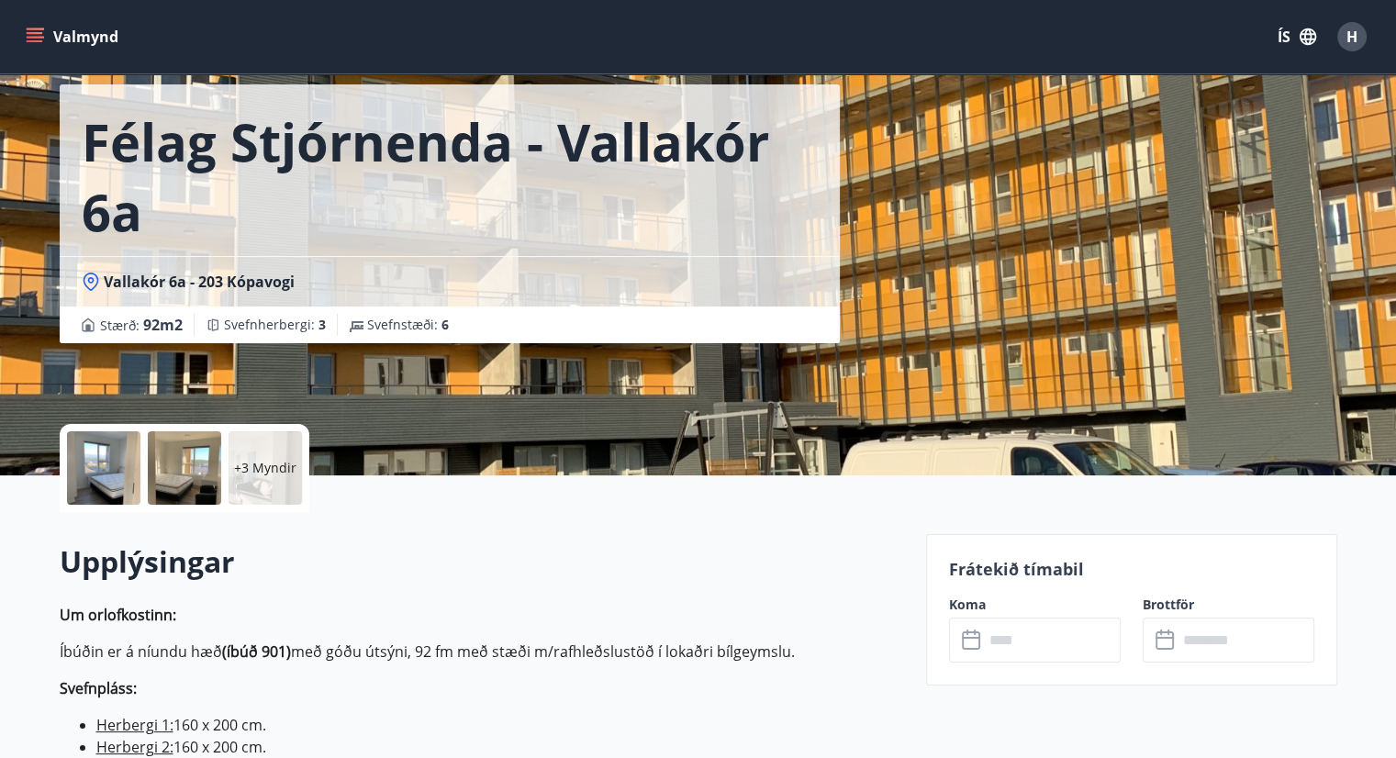
scroll to position [0, 0]
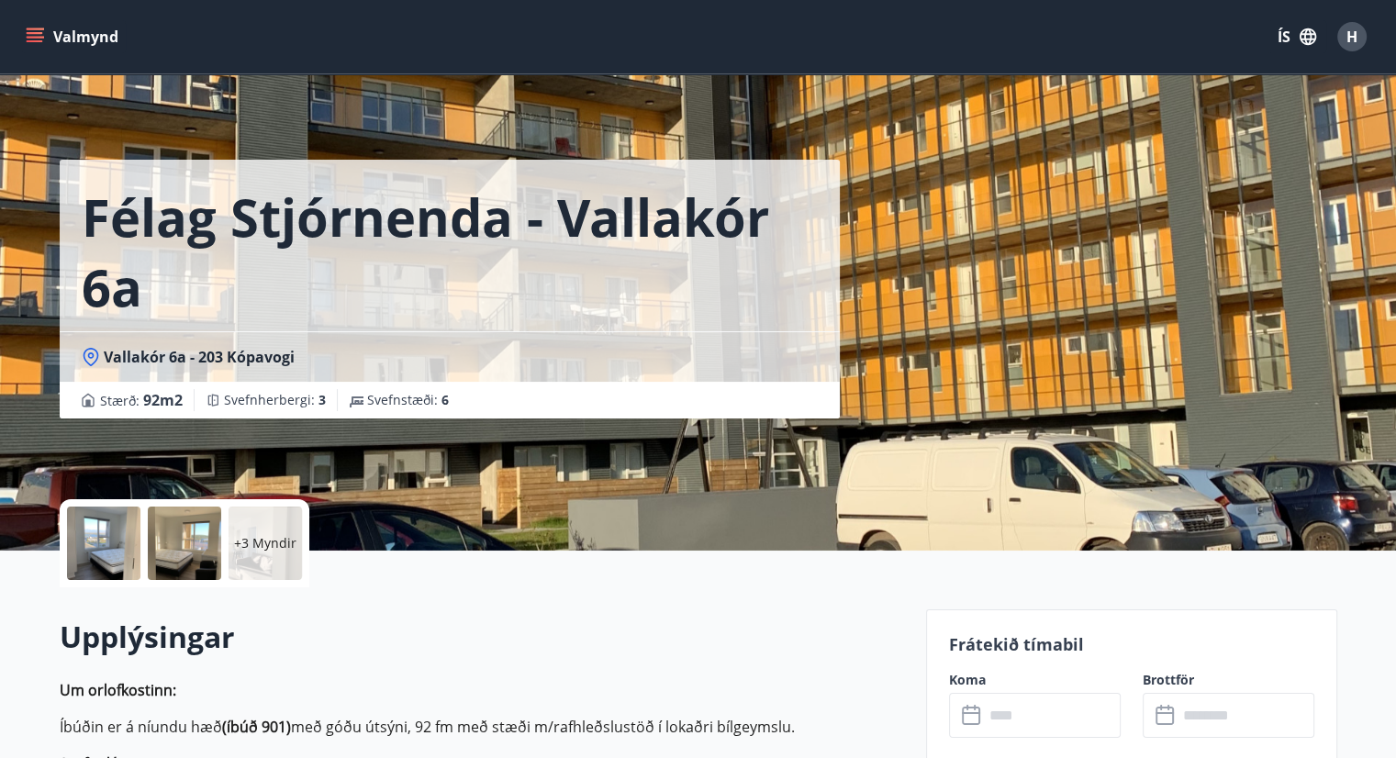
click at [28, 34] on icon "menu" at bounding box center [35, 33] width 17 height 2
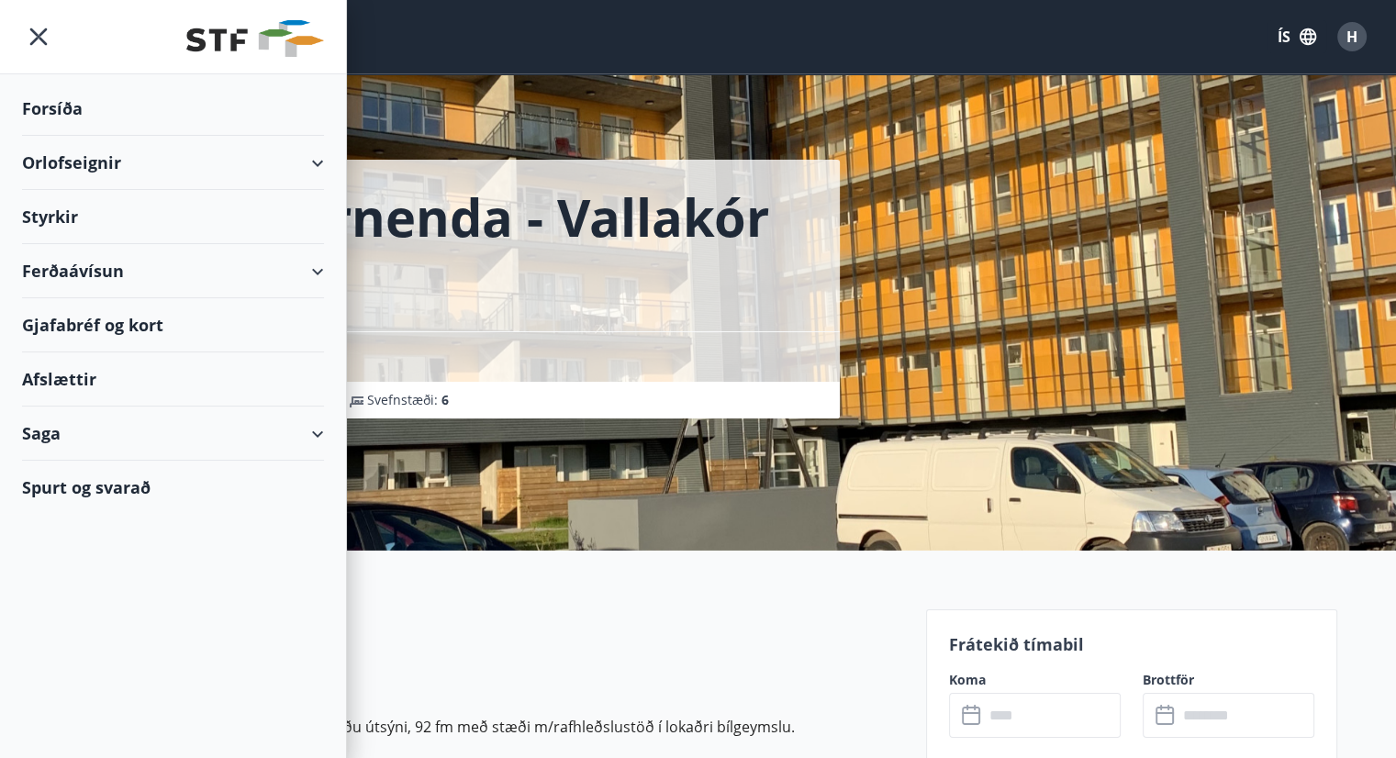
click at [305, 157] on div "Orlofseignir" at bounding box center [173, 163] width 302 height 54
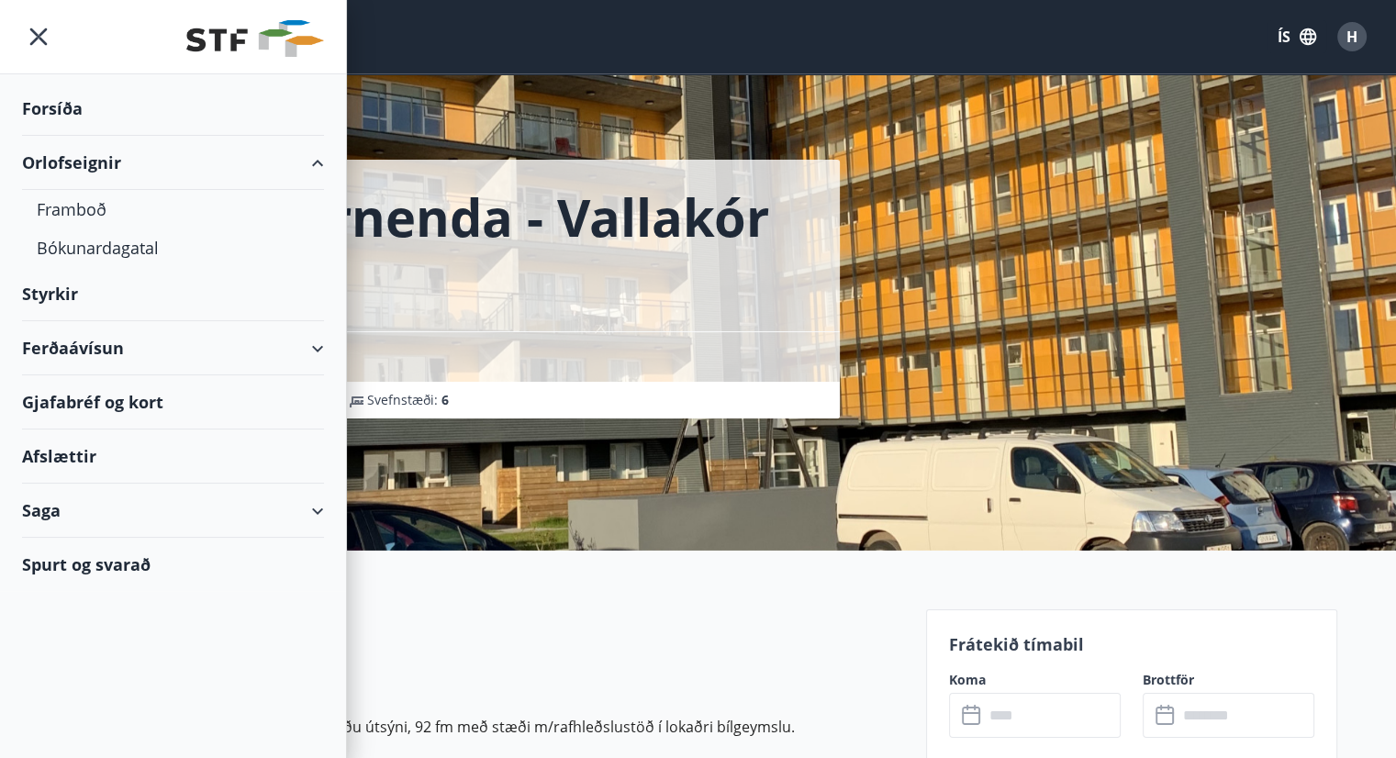
click at [178, 402] on div "Gjafabréf og kort" at bounding box center [173, 402] width 302 height 54
click at [129, 354] on div "Ferðaávísun" at bounding box center [173, 348] width 302 height 54
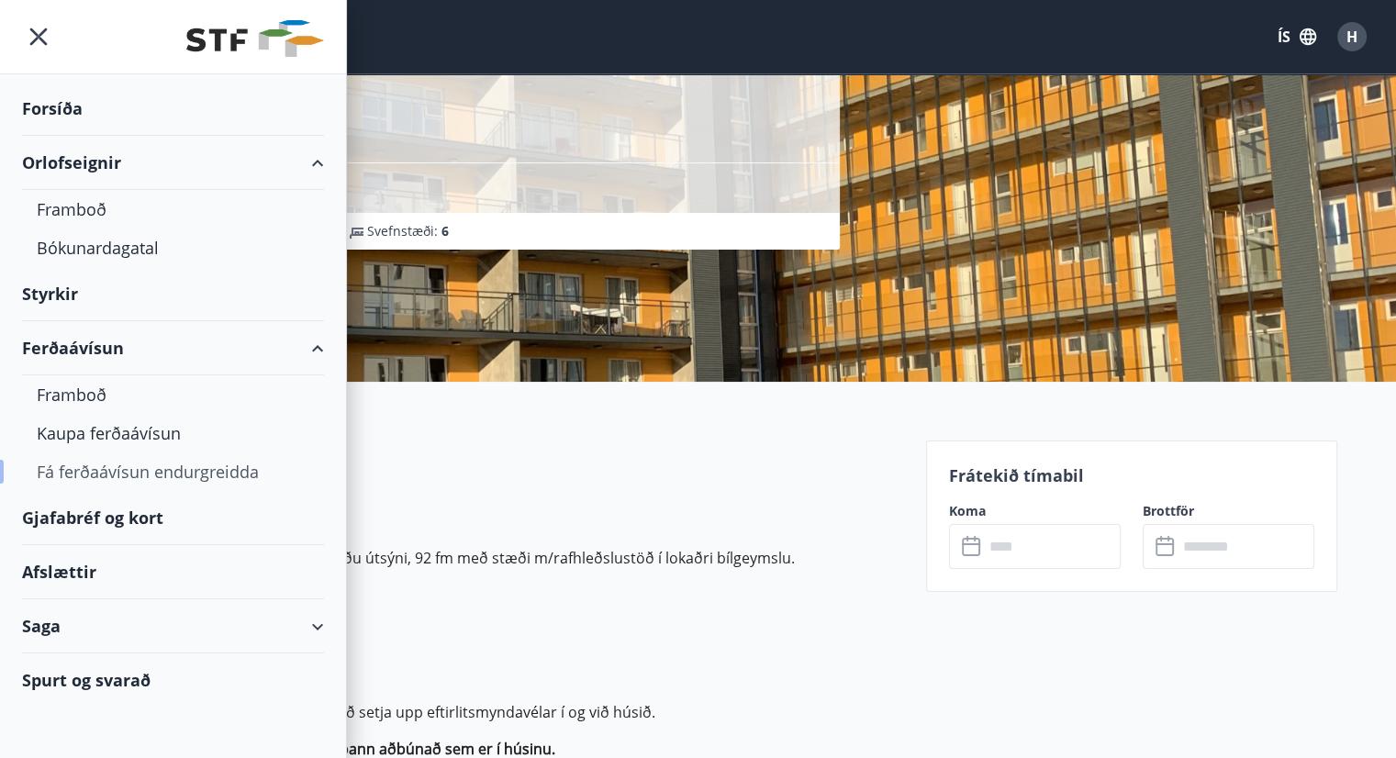
scroll to position [184, 0]
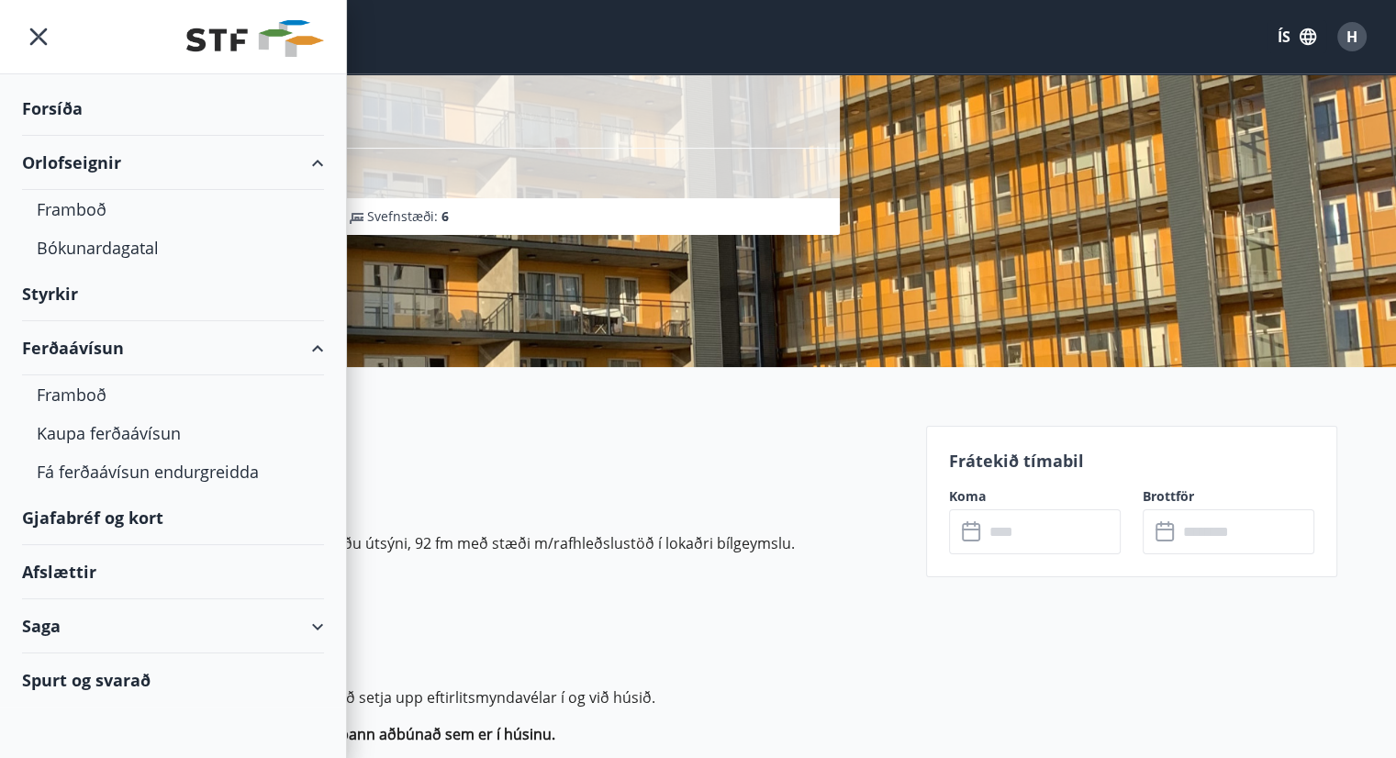
click at [67, 576] on div "Afslættir" at bounding box center [173, 572] width 302 height 54
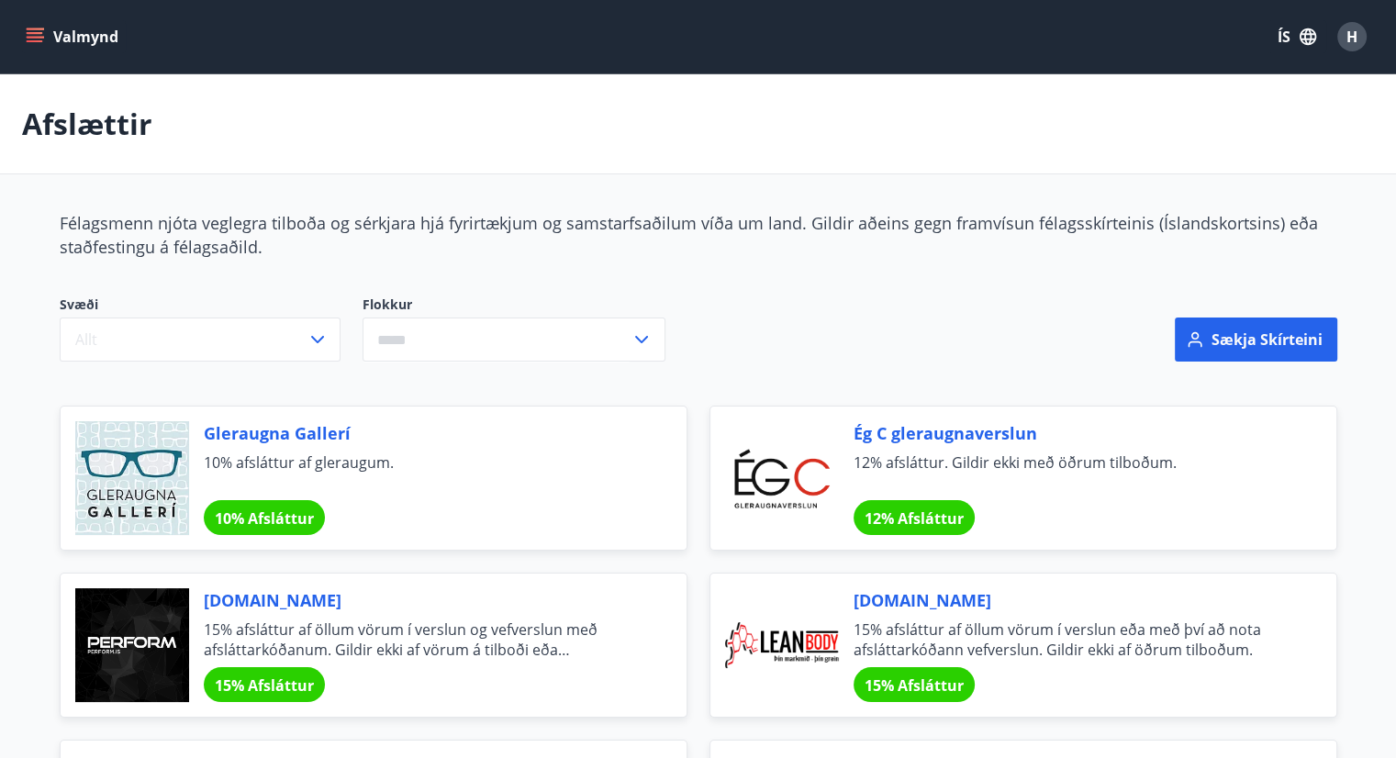
click at [95, 27] on button "Valmynd" at bounding box center [74, 36] width 104 height 33
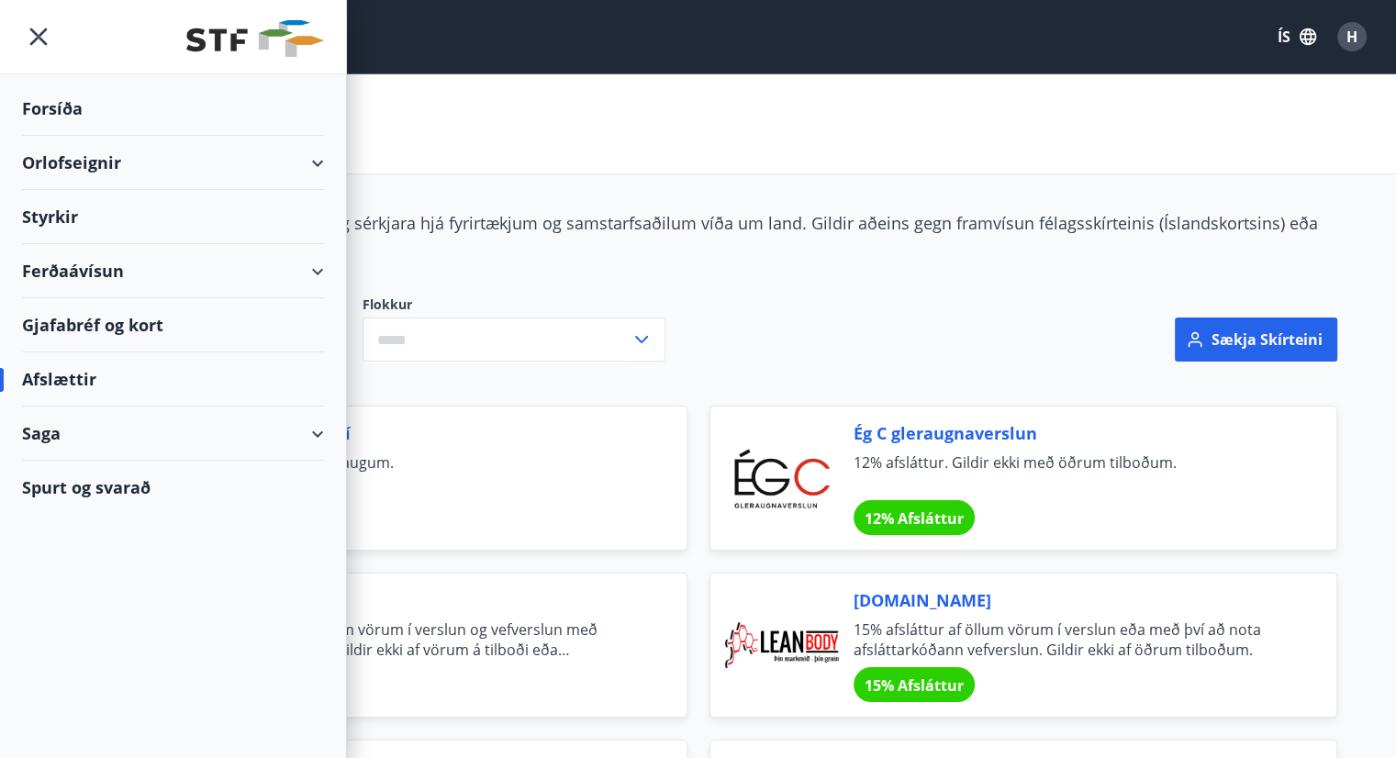
click at [86, 153] on div "Orlofseignir" at bounding box center [173, 163] width 302 height 54
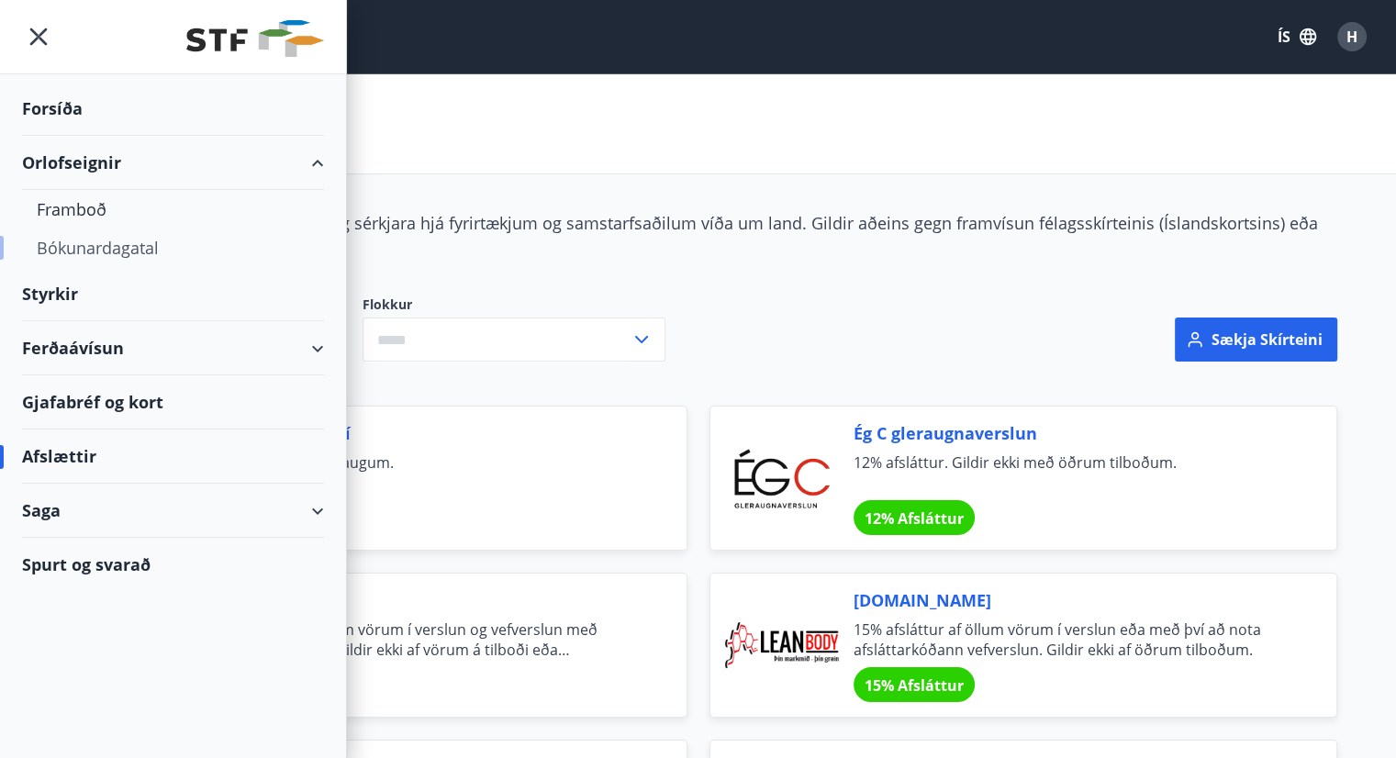
click at [128, 239] on div "Bókunardagatal" at bounding box center [173, 247] width 273 height 39
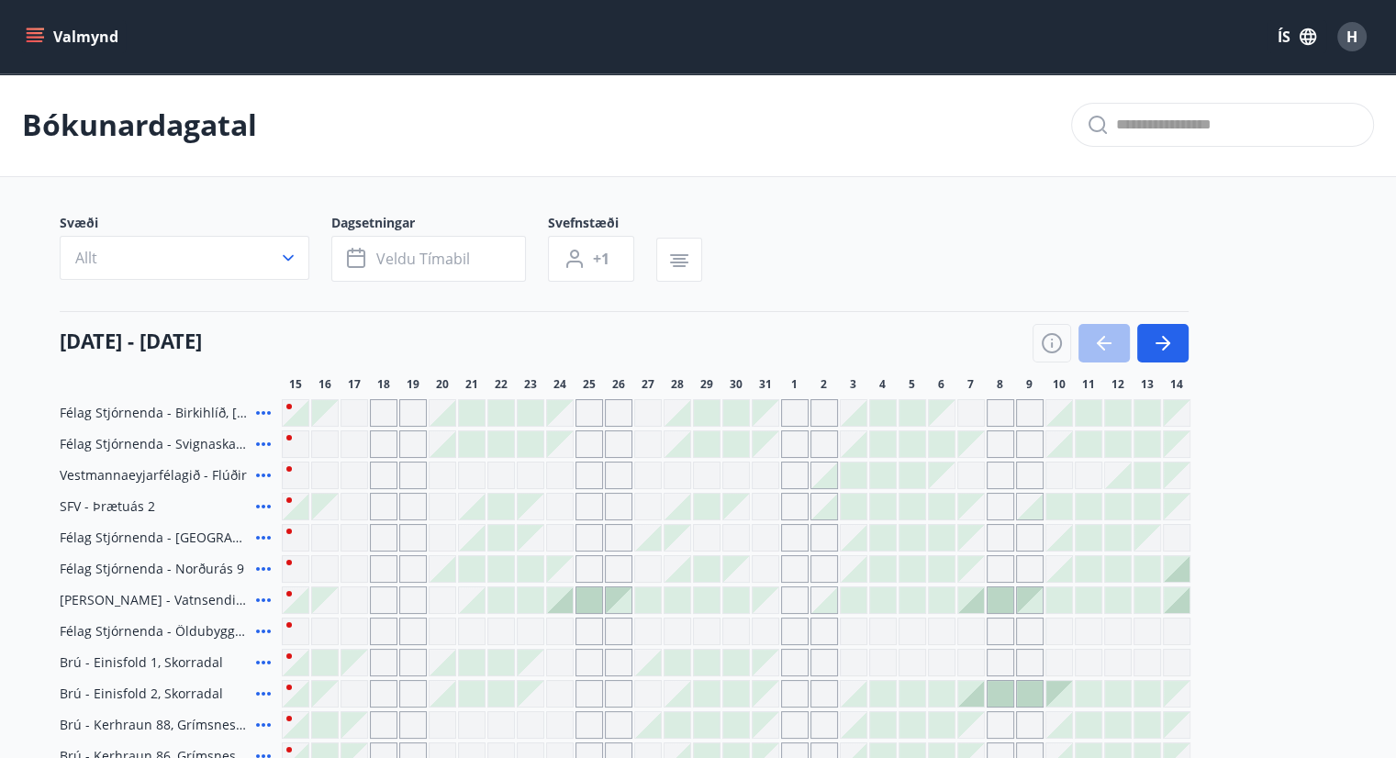
scroll to position [48, 0]
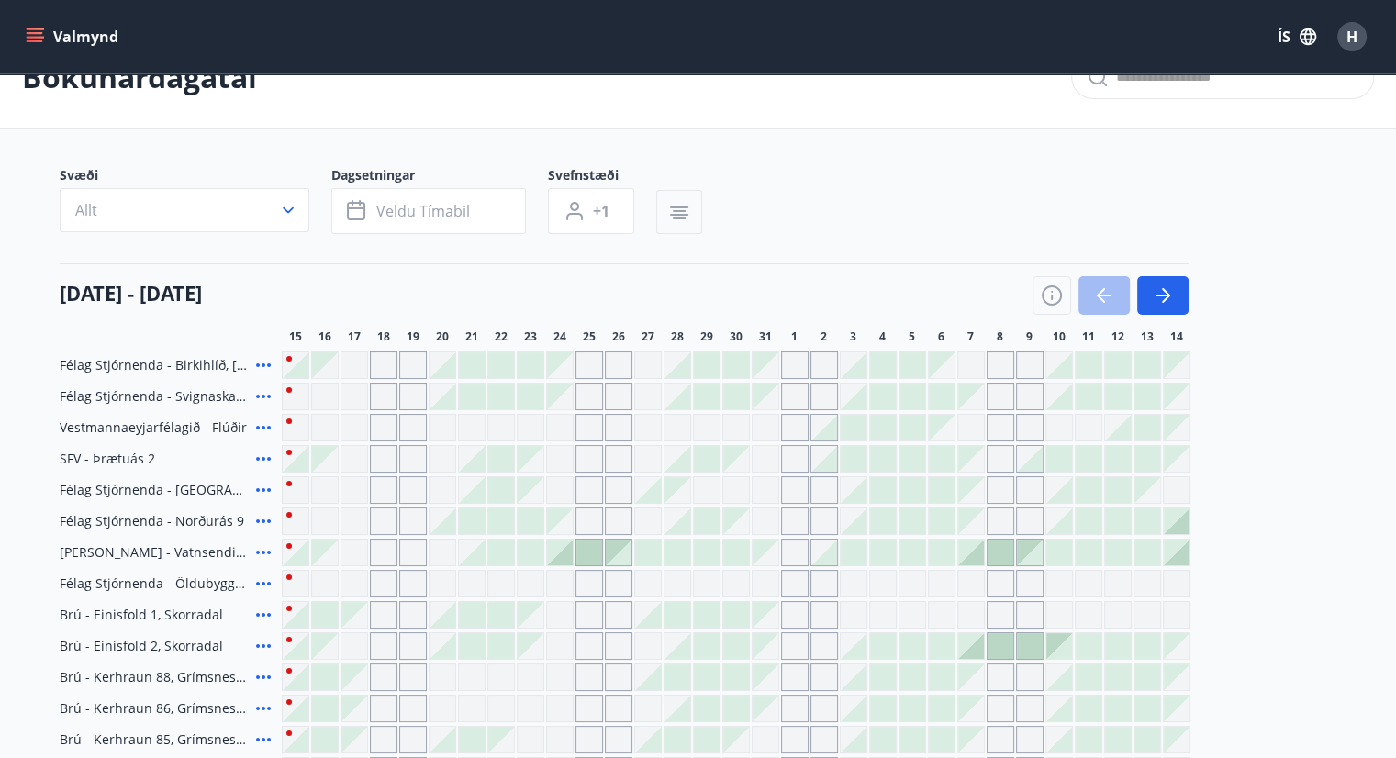
click at [683, 206] on icon "button" at bounding box center [679, 207] width 18 height 2
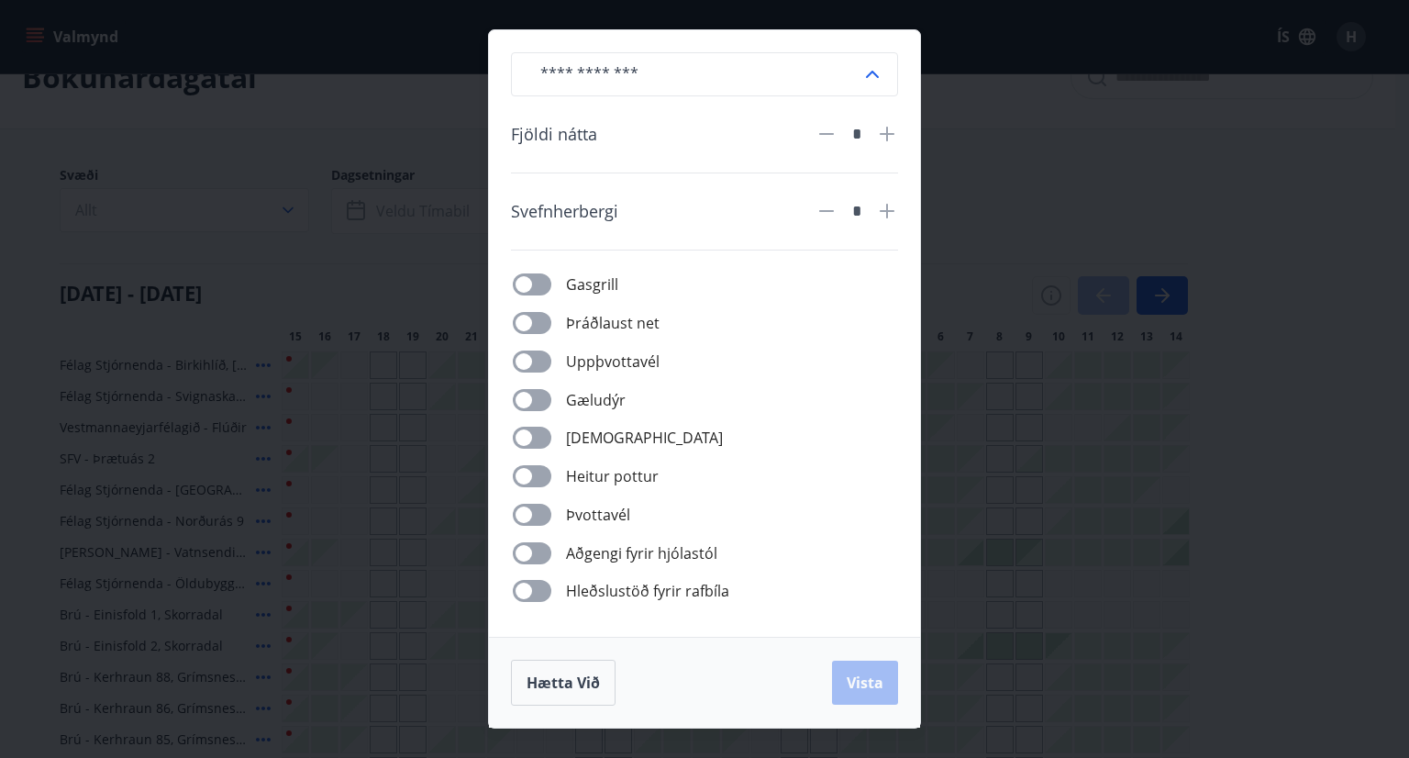
click at [995, 139] on div "​ Fjöldi nátta * Svefnherbergi * Gasgrill Þráðlaust net Uppþvottavél Gæludýr Þu…" at bounding box center [704, 379] width 1409 height 758
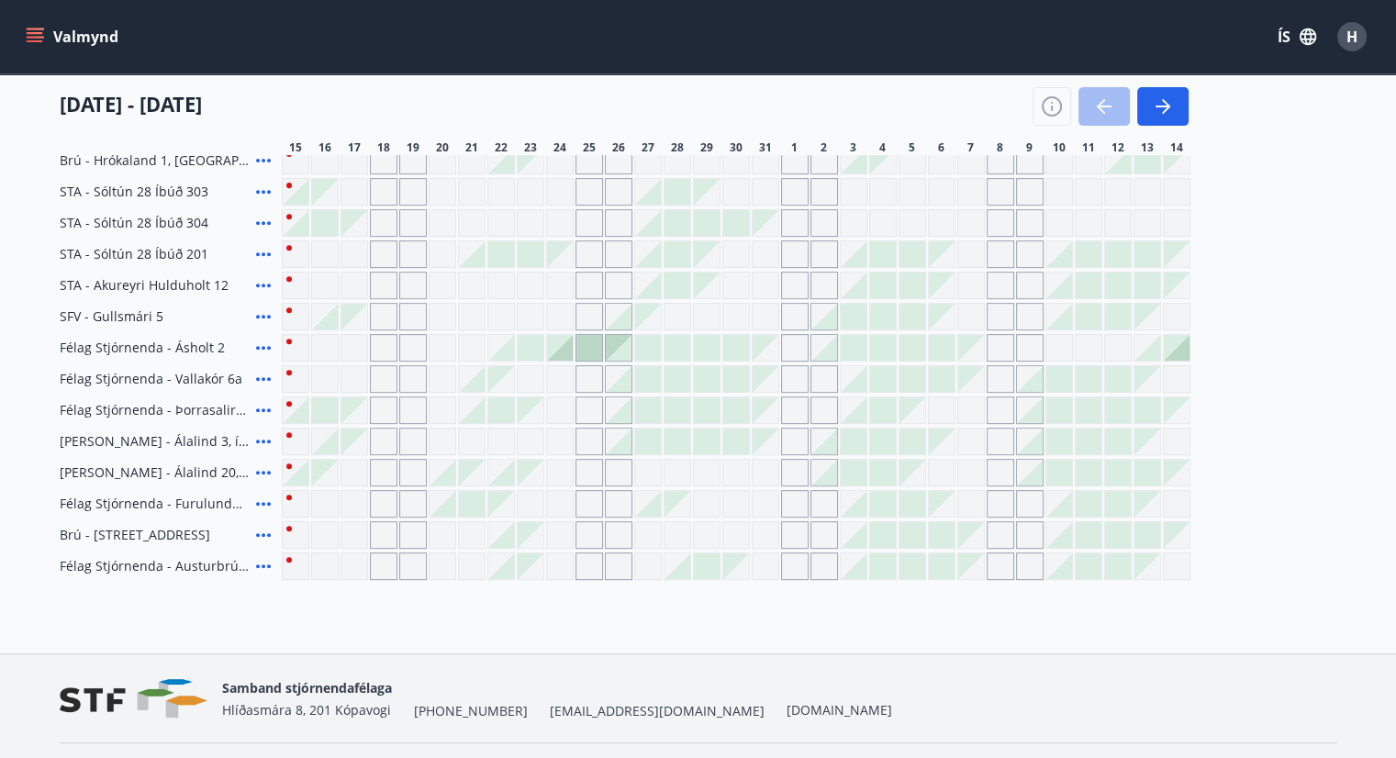
scroll to position [646, 0]
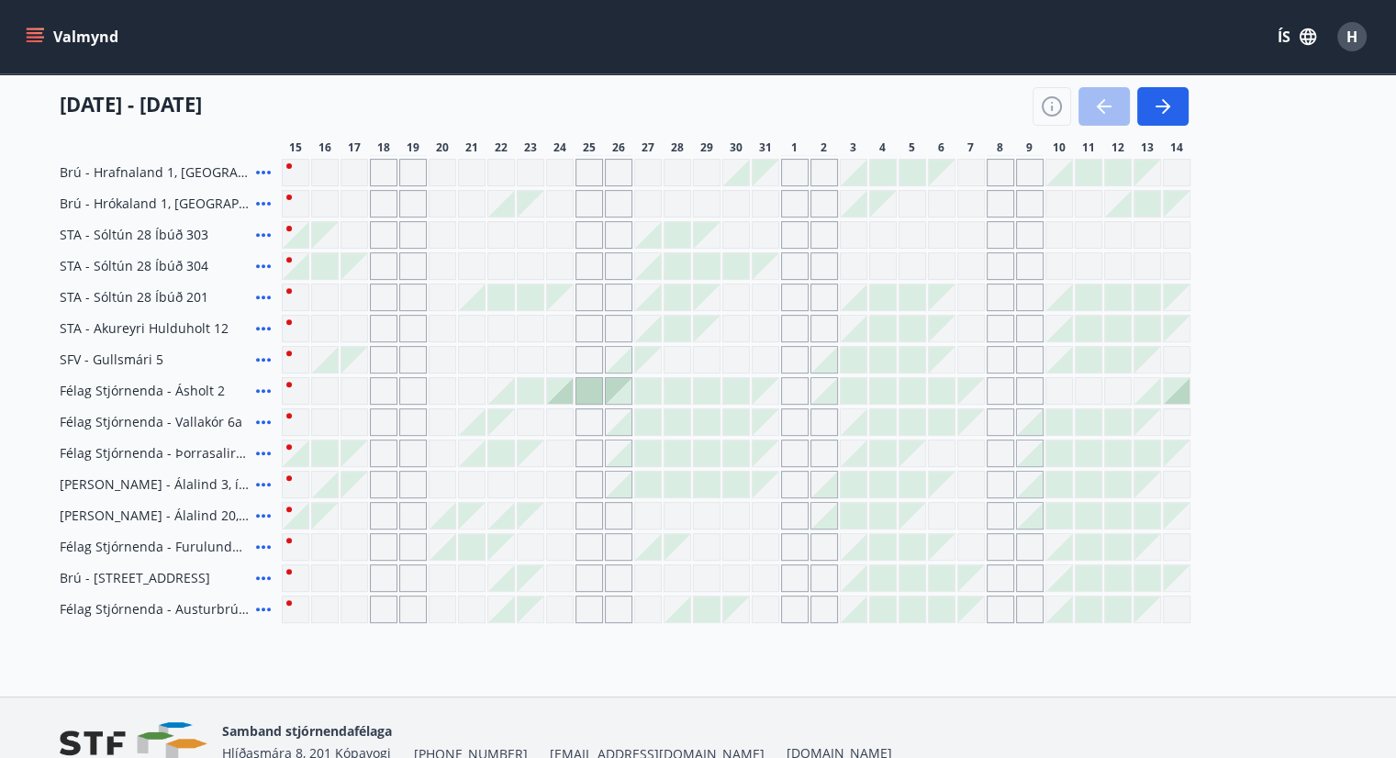
click at [1315, 259] on div "Félag Stjórnenda - [GEOGRAPHIC_DATA], [GEOGRAPHIC_DATA] Félag Stjórnenda - Svig…" at bounding box center [698, 188] width 1277 height 870
drag, startPoint x: 243, startPoint y: 452, endPoint x: 54, endPoint y: 445, distance: 189.2
click at [54, 445] on div "Svæði Allt Dagsetningar Veldu tímabil Svefnstæði +1 [DATE] - [DATE] 16 17 18 19…" at bounding box center [698, 95] width 1321 height 1055
click at [54, 452] on div "Svæði Allt Dagsetningar Veldu tímabil Svefnstæði +1 [DATE] - [DATE] 16 17 18 19…" at bounding box center [698, 95] width 1321 height 1055
click at [1357, 294] on div "Svæði Allt Dagsetningar Veldu tímabil Svefnstæði +1 [DATE] - [DATE] 16 17 18 19…" at bounding box center [698, 95] width 1321 height 1055
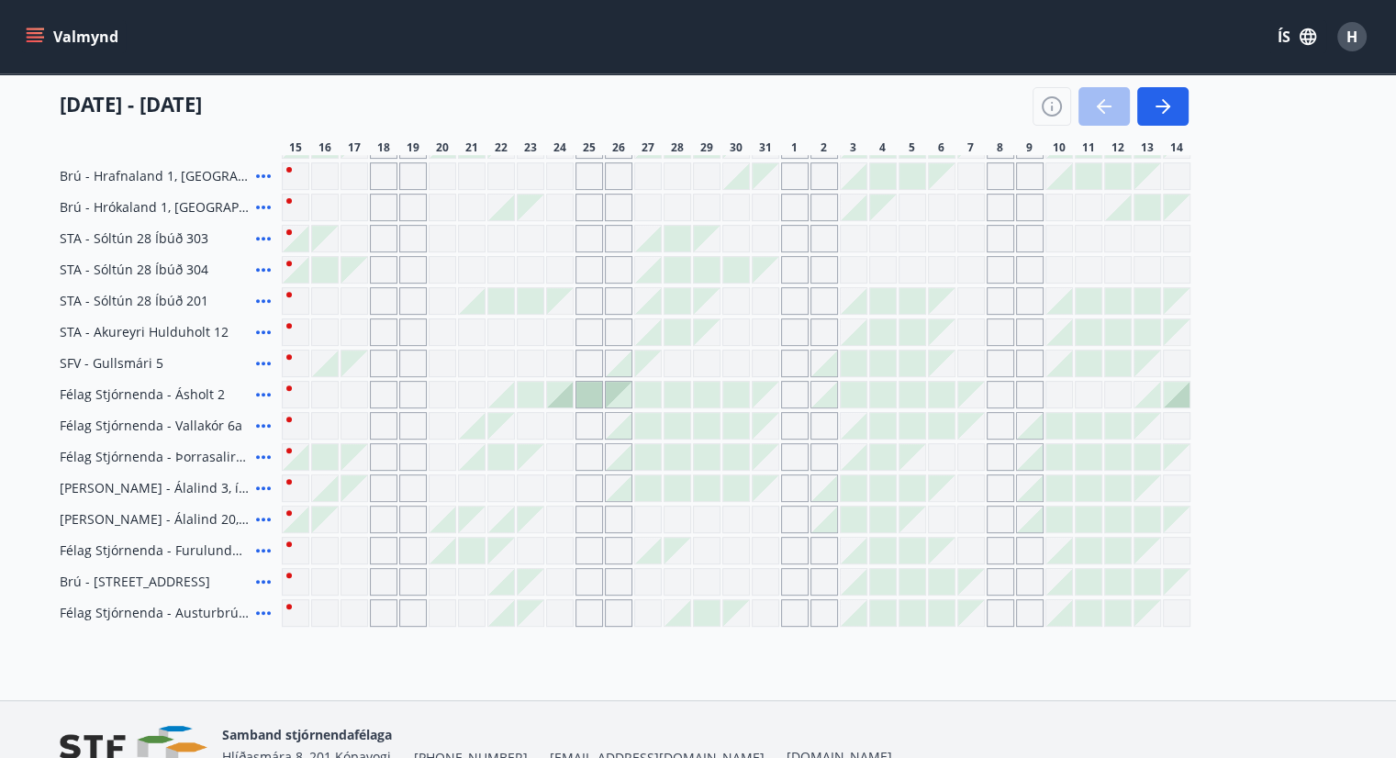
scroll to position [738, 0]
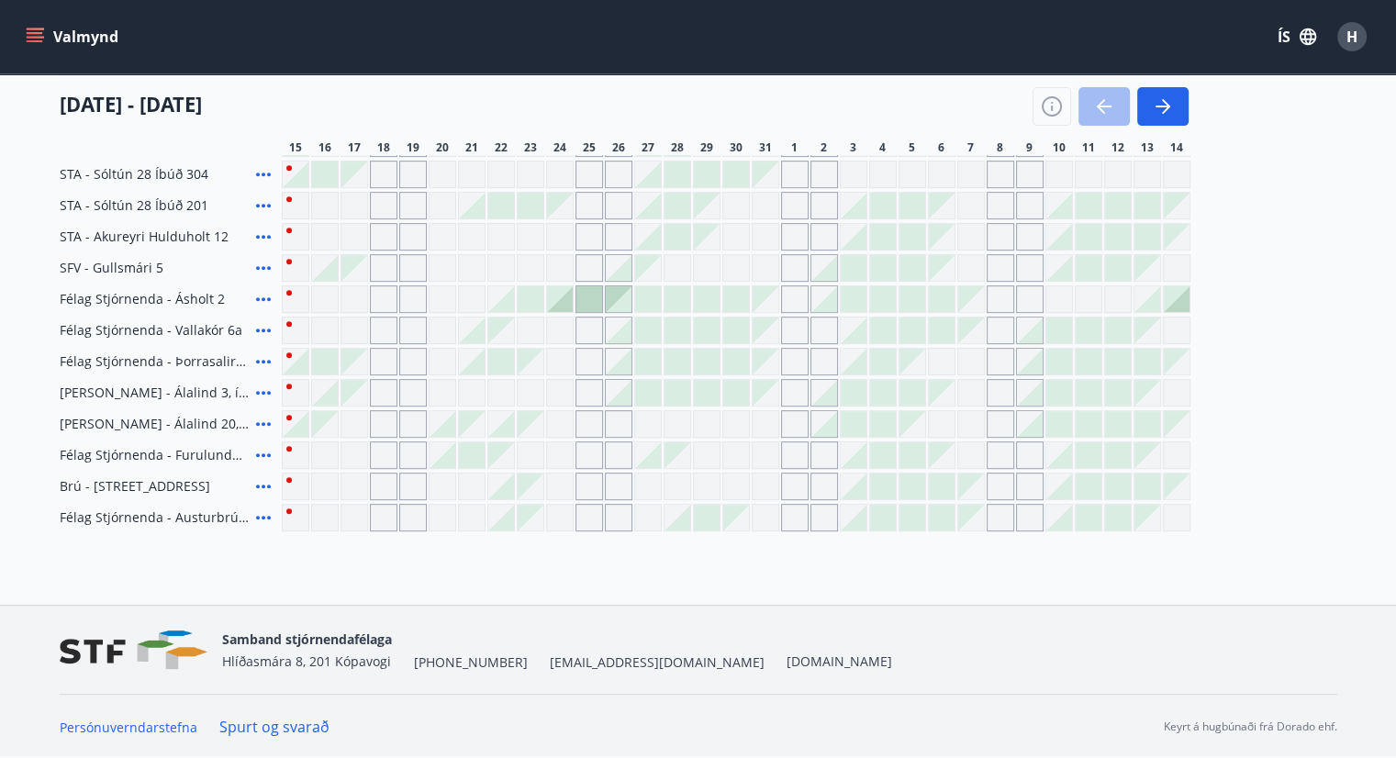
drag, startPoint x: 273, startPoint y: 488, endPoint x: 44, endPoint y: 191, distance: 374.9
click at [44, 203] on div "Svæði Allt Dagsetningar Veldu tímabil Svefnstæði +1 [DATE] - [DATE] 16 17 18 19…" at bounding box center [698, 3] width 1321 height 1055
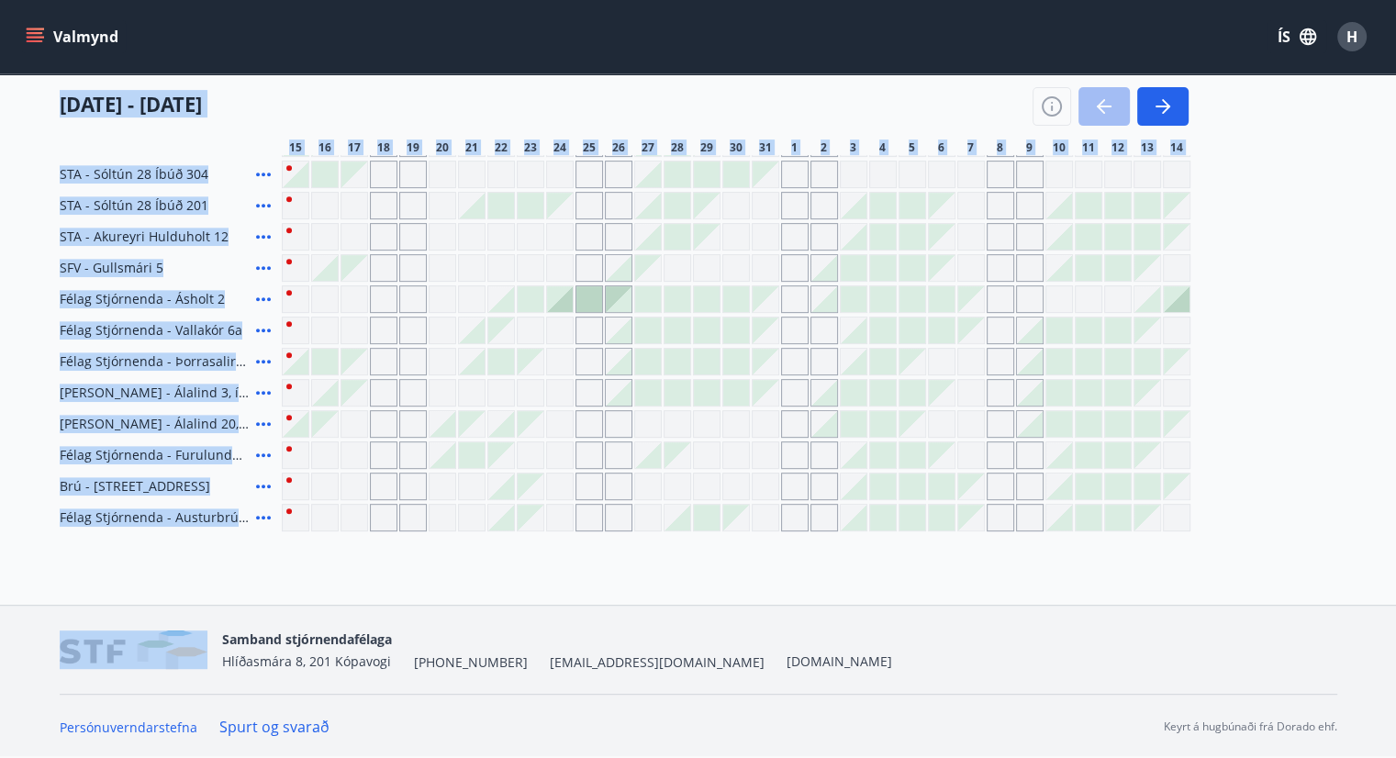
drag, startPoint x: 59, startPoint y: 104, endPoint x: 1255, endPoint y: 517, distance: 1265.7
click at [1255, 517] on div "Svæði Allt Dagsetningar Veldu tímabil Svefnstæði +1 [DATE] - [DATE] 16 17 18 19…" at bounding box center [698, 3] width 1277 height 1055
click at [1255, 517] on div "Félag Stjórnenda - [GEOGRAPHIC_DATA], [GEOGRAPHIC_DATA] Félag Stjórnenda - Svig…" at bounding box center [698, 96] width 1277 height 870
